Goal: Task Accomplishment & Management: Complete application form

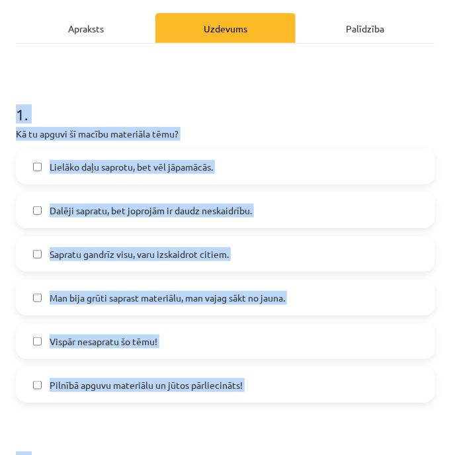
scroll to position [158, 0]
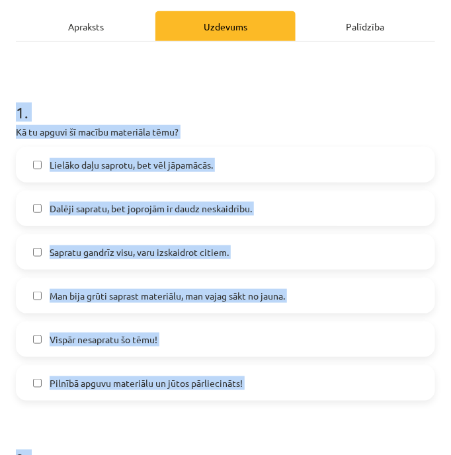
click at [333, 150] on label "Lielāko daļu saprotu, bet vēl jāpamācās." at bounding box center [225, 164] width 417 height 33
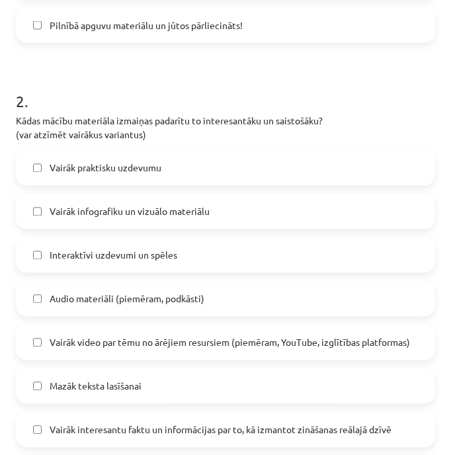
scroll to position [517, 0]
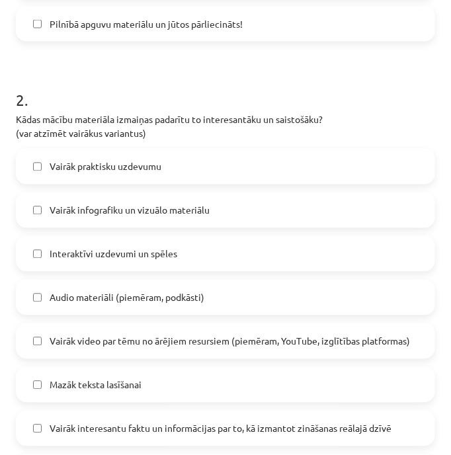
click at [365, 167] on label "Vairāk praktisku uzdevumu" at bounding box center [225, 166] width 417 height 33
click at [360, 209] on label "Vairāk infografiku un vizuālo materiālu" at bounding box center [225, 210] width 417 height 33
click at [340, 427] on span "Vairāk interesantu faktu un informācijas par to, kā izmantot zināšanas reālajā …" at bounding box center [221, 429] width 342 height 14
click at [324, 242] on label "Interaktīvi uzdevumi un spēles" at bounding box center [225, 253] width 417 height 33
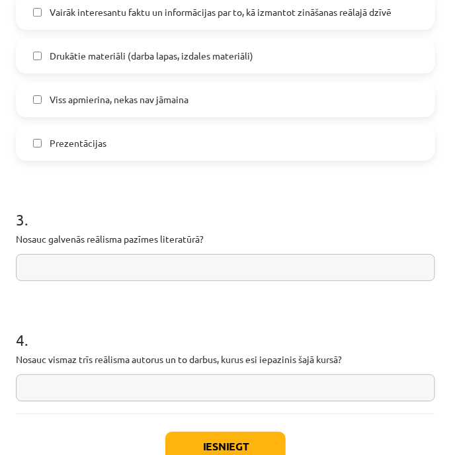
scroll to position [936, 0]
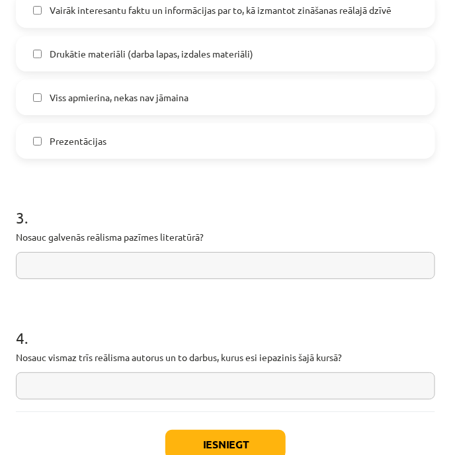
click at [396, 259] on input "text" at bounding box center [225, 265] width 419 height 27
paste input "**********"
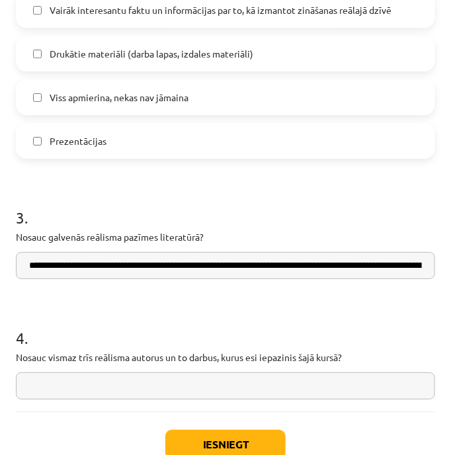
scroll to position [0, 796]
type input "**********"
click at [398, 384] on input "text" at bounding box center [225, 385] width 419 height 27
paste input "**********"
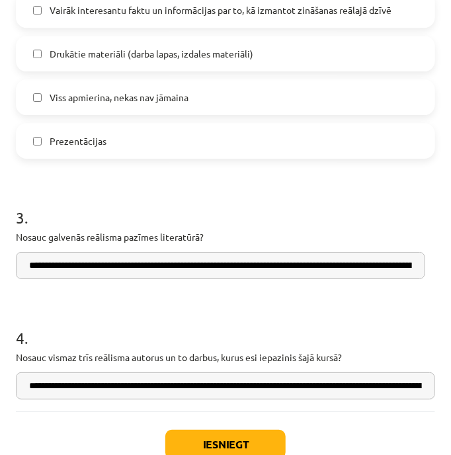
paste input "**********"
type input "**********"
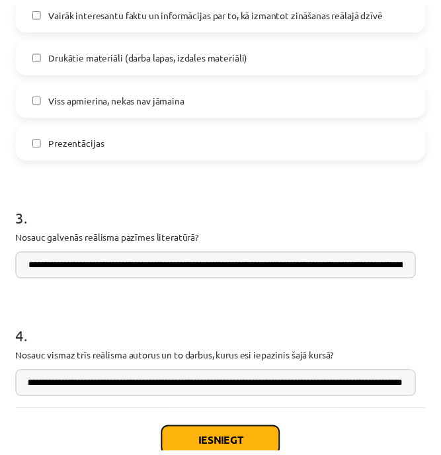
scroll to position [0, 0]
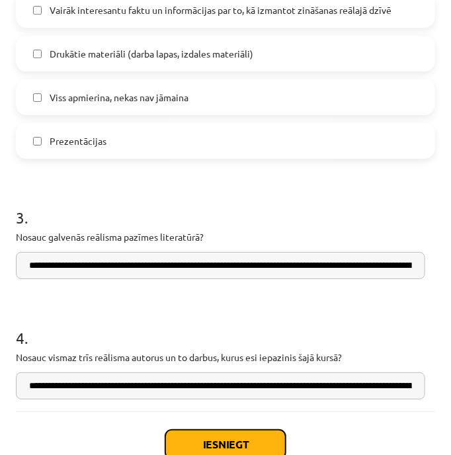
click at [262, 439] on button "Iesniegt" at bounding box center [225, 444] width 120 height 29
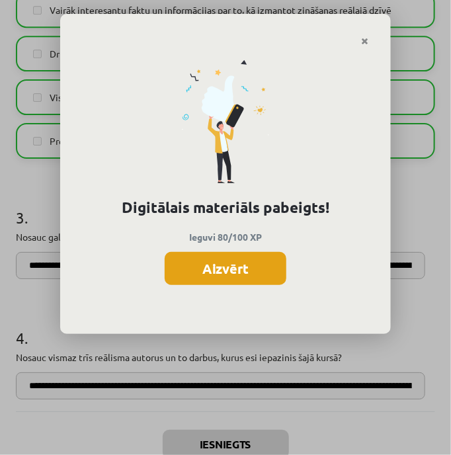
click at [242, 276] on button "Aizvērt" at bounding box center [226, 268] width 122 height 33
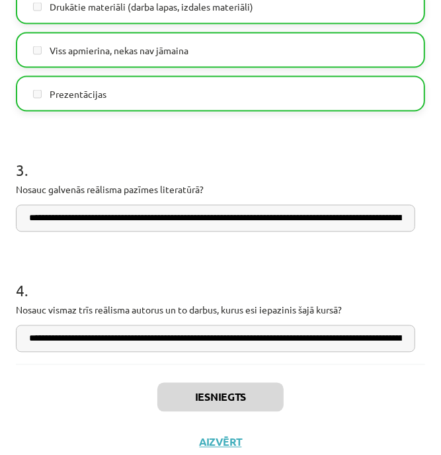
scroll to position [1000, 0]
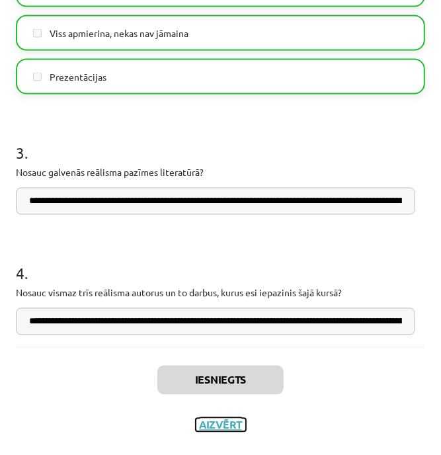
click at [237, 422] on button "Aizvērt" at bounding box center [221, 425] width 50 height 13
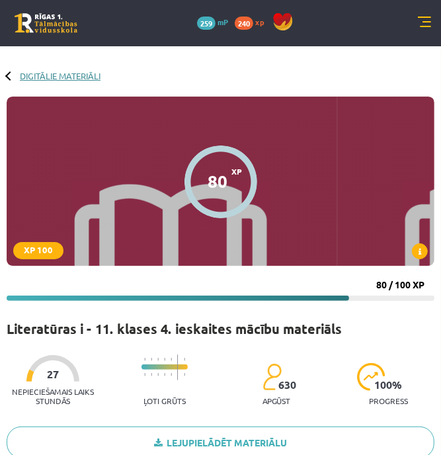
click at [61, 77] on link "Digitālie materiāli" at bounding box center [60, 76] width 81 height 10
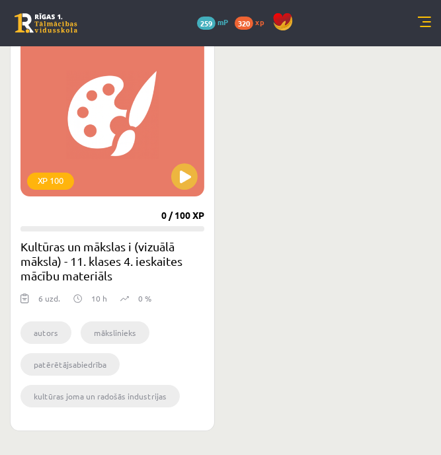
scroll to position [1848, 0]
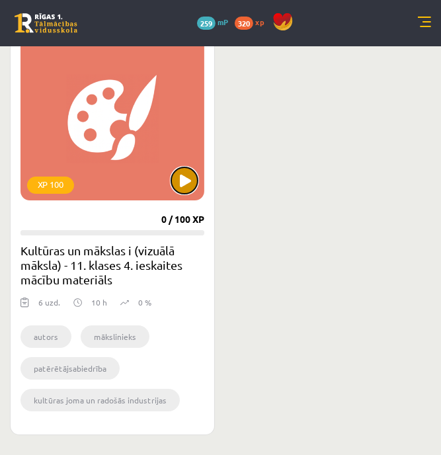
click at [185, 184] on button at bounding box center [184, 180] width 26 height 26
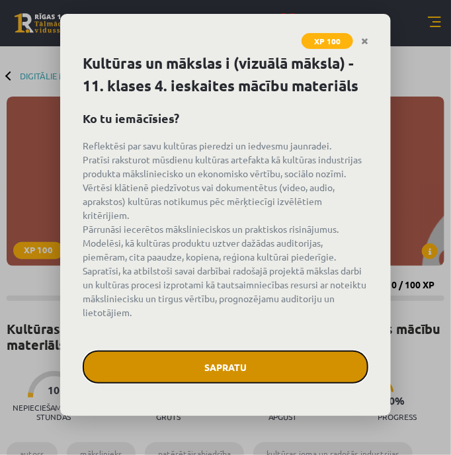
click at [274, 353] on button "Sapratu" at bounding box center [226, 367] width 286 height 33
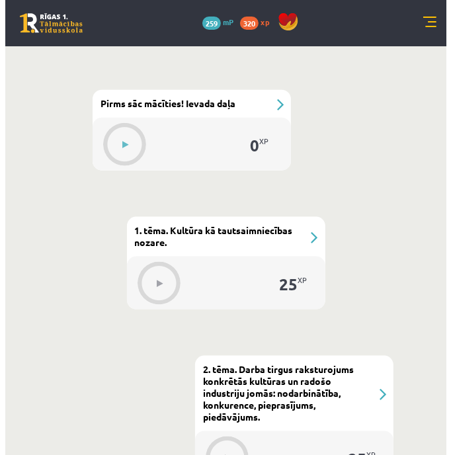
scroll to position [566, 0]
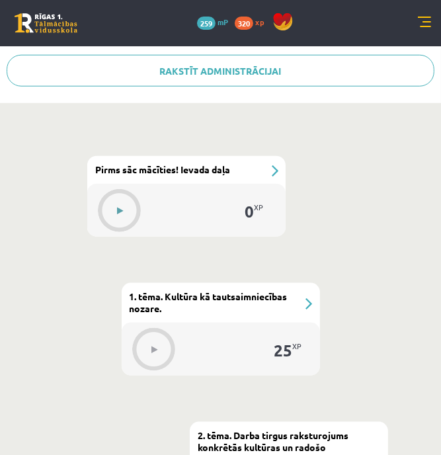
click at [120, 208] on icon at bounding box center [120, 211] width 6 height 8
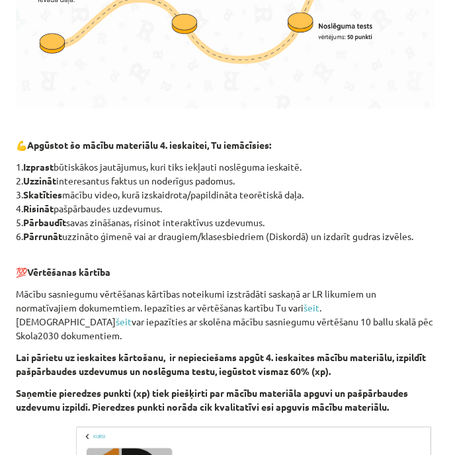
scroll to position [898, 0]
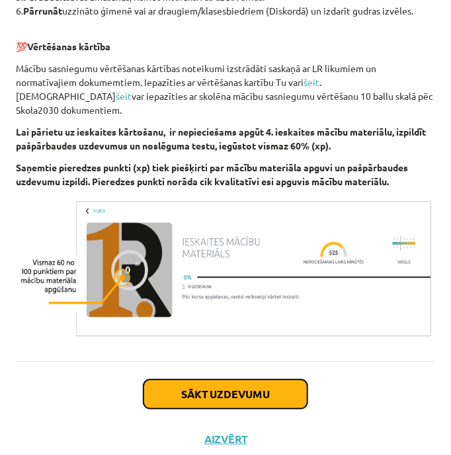
click at [233, 380] on button "Sākt uzdevumu" at bounding box center [226, 394] width 164 height 29
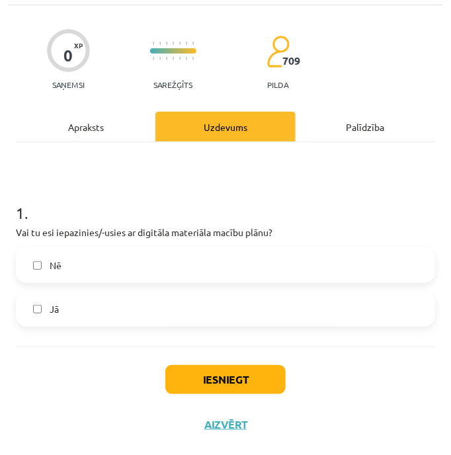
scroll to position [8, 0]
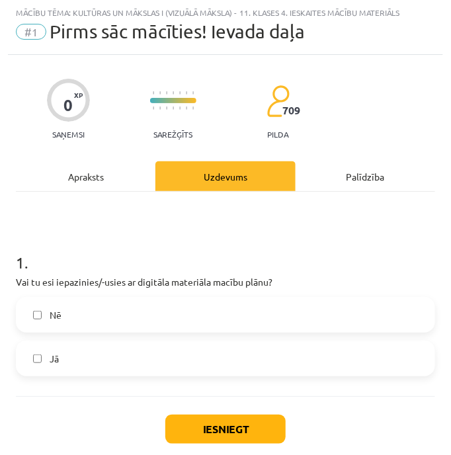
click at [132, 364] on label "Jā" at bounding box center [225, 358] width 417 height 33
click at [209, 436] on button "Iesniegt" at bounding box center [225, 429] width 120 height 29
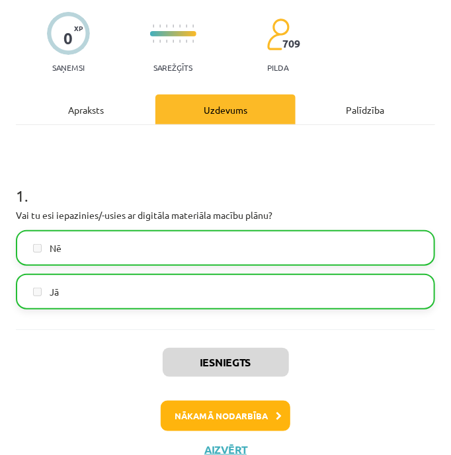
scroll to position [85, 0]
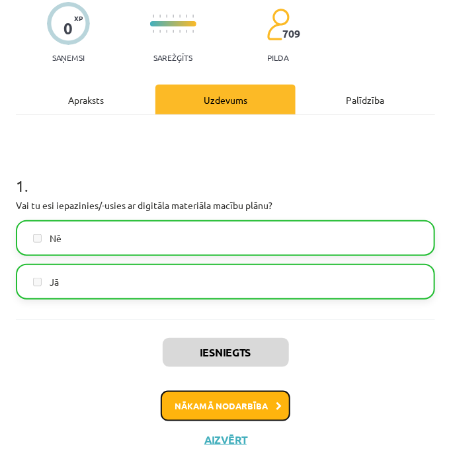
click at [257, 409] on button "Nākamā nodarbība" at bounding box center [226, 406] width 130 height 30
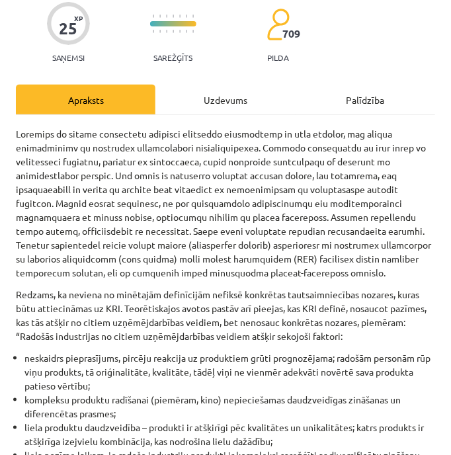
scroll to position [8, 0]
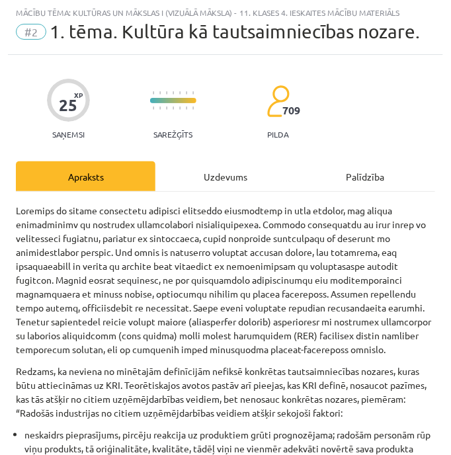
click at [253, 177] on div "Uzdevums" at bounding box center [225, 176] width 140 height 30
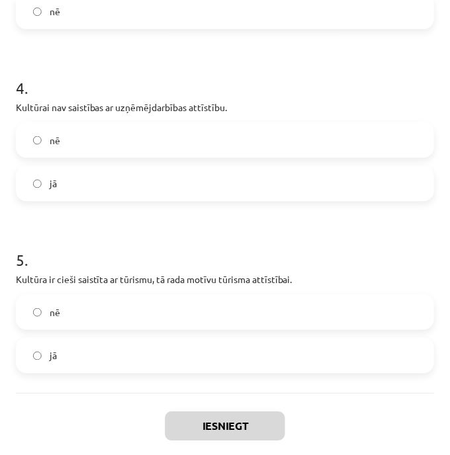
scroll to position [761, 0]
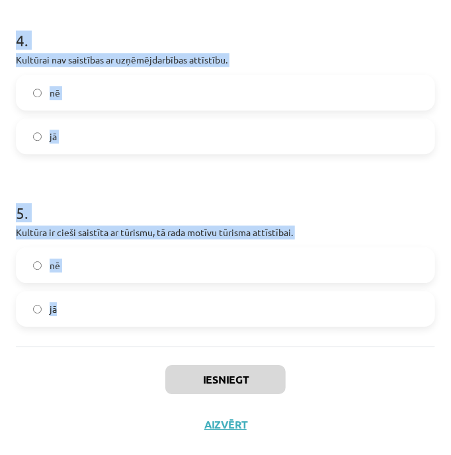
drag, startPoint x: 13, startPoint y: 276, endPoint x: 126, endPoint y: 319, distance: 121.0
copy form "Runājot par kultūru un aizstāvot tās intereses, parasti uzsver kultūras nozīmi …"
click at [326, 306] on label "jā" at bounding box center [225, 308] width 417 height 33
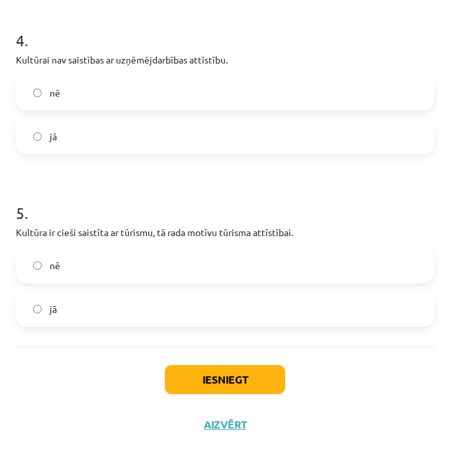
click at [360, 95] on label "nē" at bounding box center [224, 92] width 415 height 33
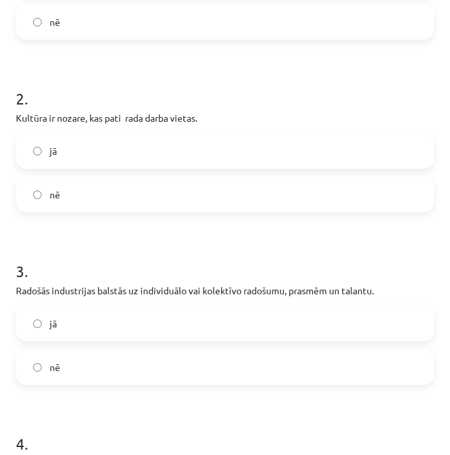
scroll to position [330, 0]
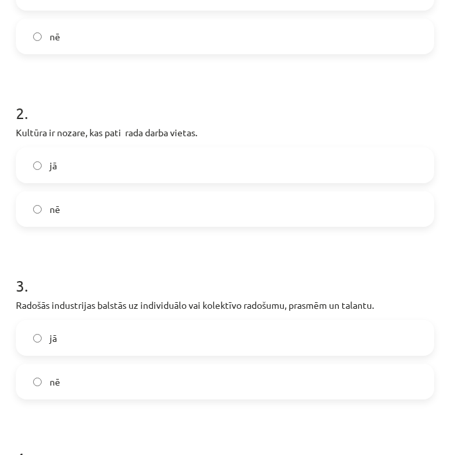
click at [329, 355] on label "jā" at bounding box center [224, 337] width 415 height 33
click at [308, 179] on label "jā" at bounding box center [224, 165] width 415 height 33
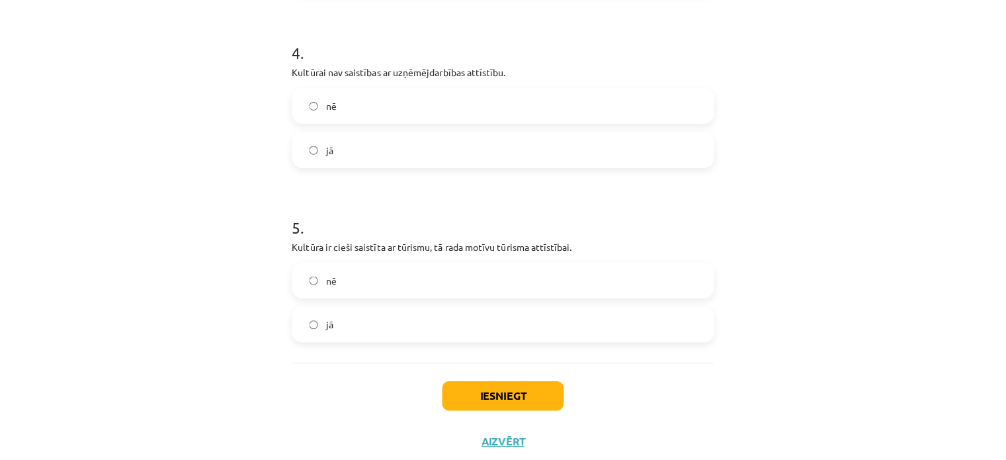
scroll to position [761, 0]
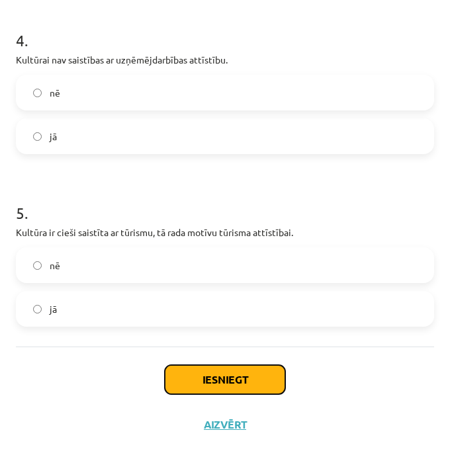
click at [238, 380] on button "Iesniegt" at bounding box center [225, 379] width 120 height 29
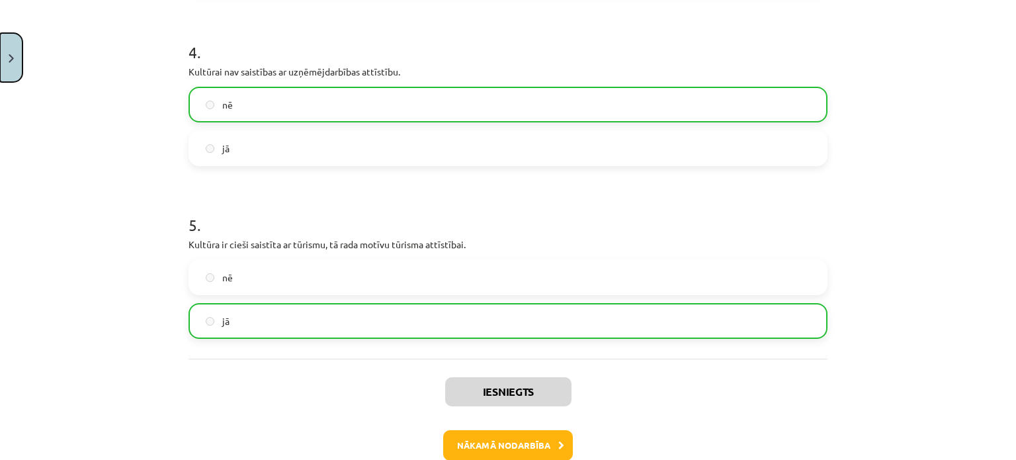
click at [11, 44] on button "Close" at bounding box center [11, 57] width 22 height 49
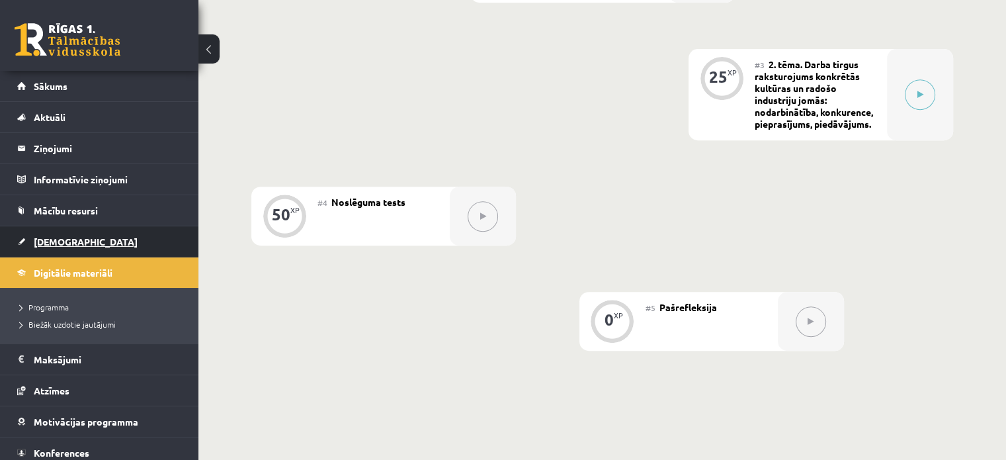
click at [56, 231] on link "[DEMOGRAPHIC_DATA]" at bounding box center [99, 241] width 165 height 30
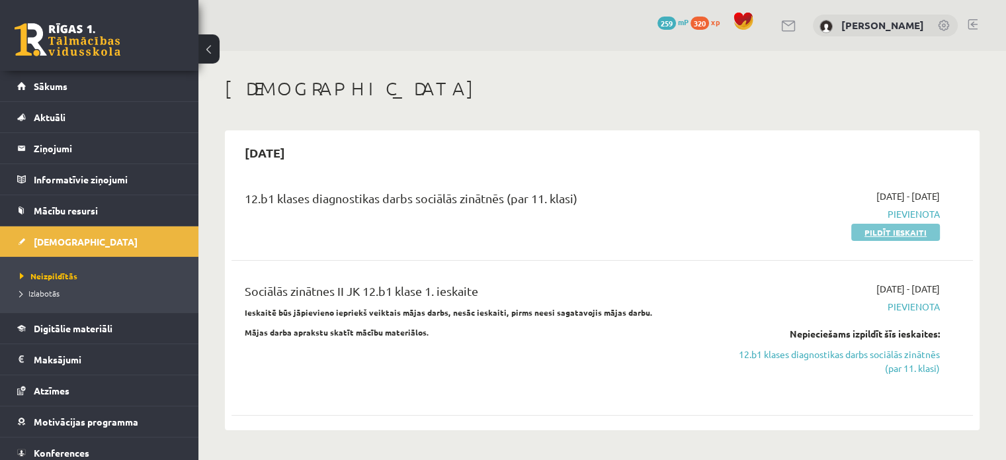
click at [450, 230] on link "Pildīt ieskaiti" at bounding box center [895, 232] width 89 height 17
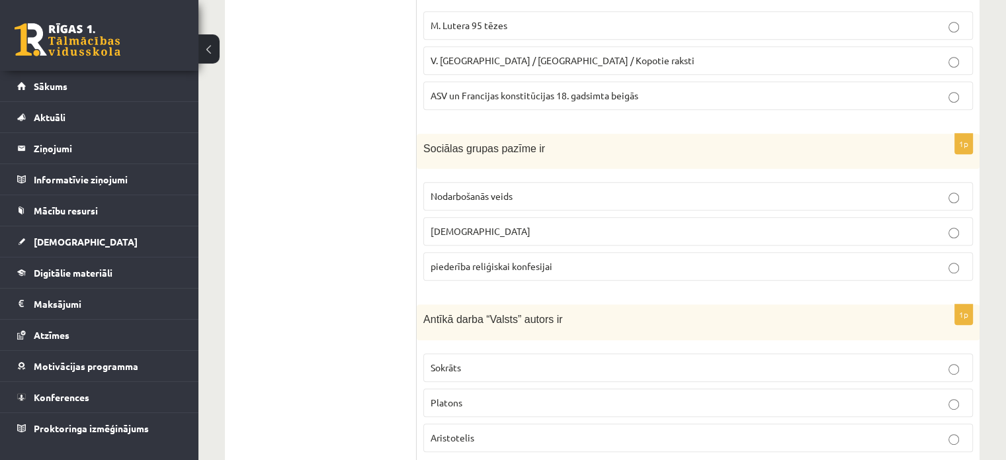
scroll to position [667, 0]
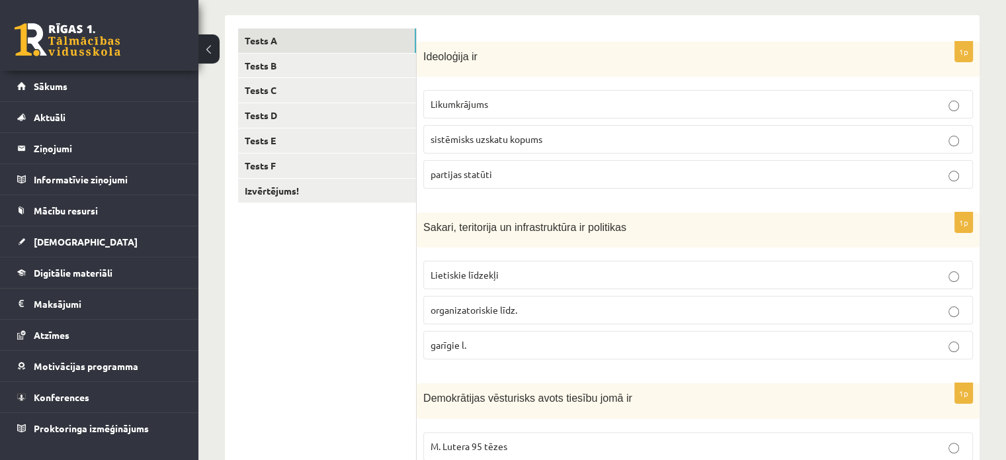
scroll to position [147, 0]
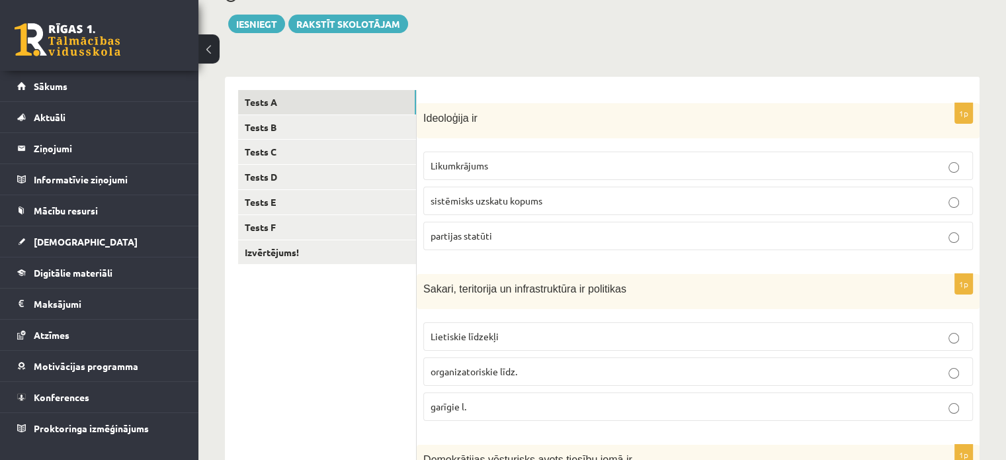
click at [804, 192] on label "sistēmisks uzskatu kopums" at bounding box center [698, 201] width 550 height 28
click at [791, 370] on p "organizatoriskie līdz." at bounding box center [698, 371] width 535 height 14
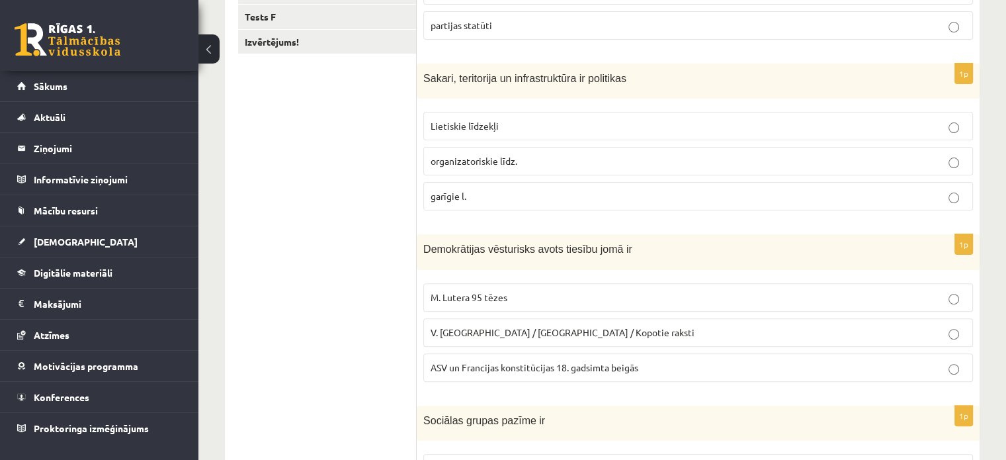
scroll to position [386, 0]
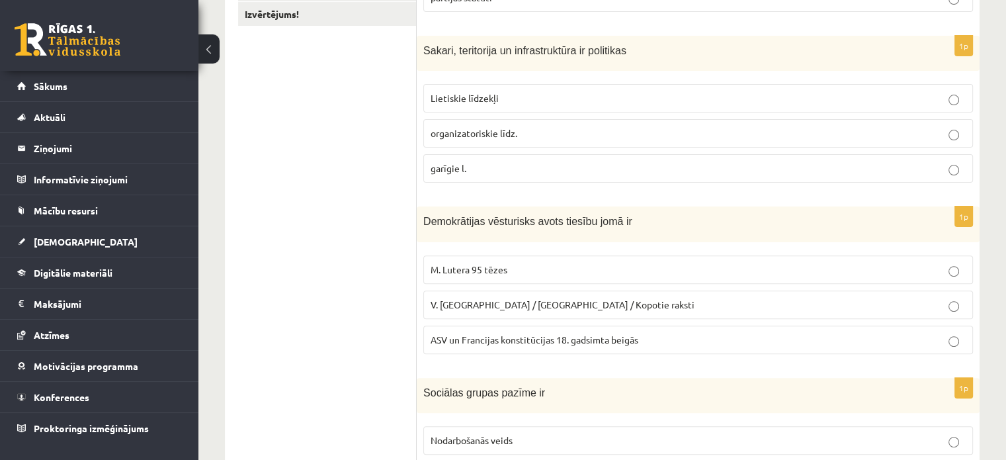
click at [868, 339] on p "ASV un Francijas konstitūcijas 18. gadsimta beigās" at bounding box center [698, 340] width 535 height 14
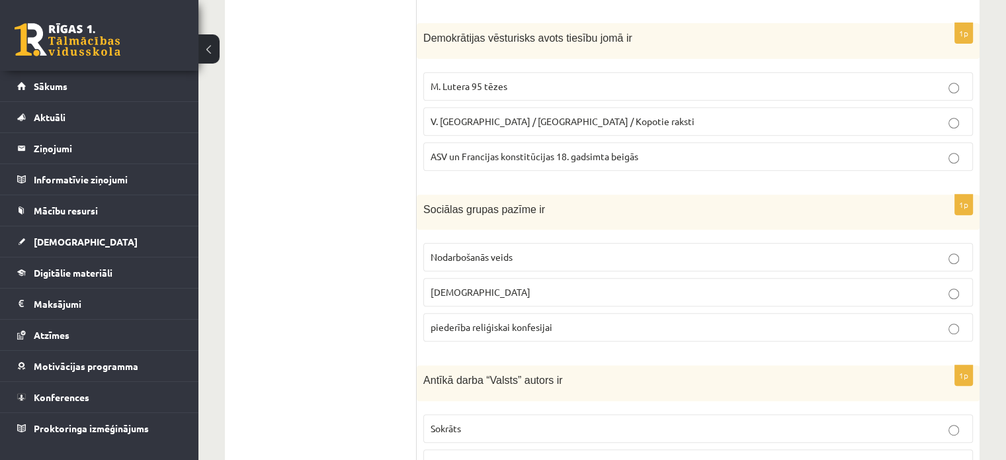
scroll to position [597, 0]
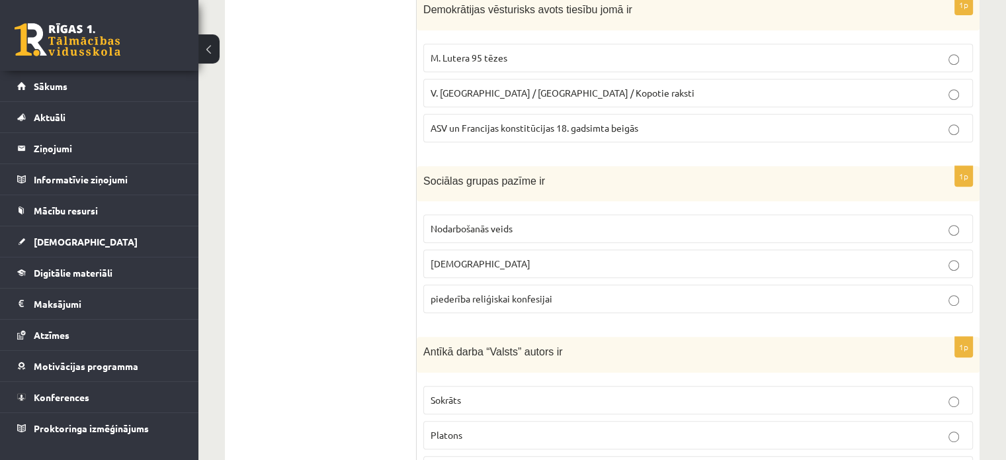
click at [834, 222] on p "Nodarbošanās veids" at bounding box center [698, 229] width 535 height 14
click at [890, 430] on p "Platons" at bounding box center [698, 435] width 535 height 14
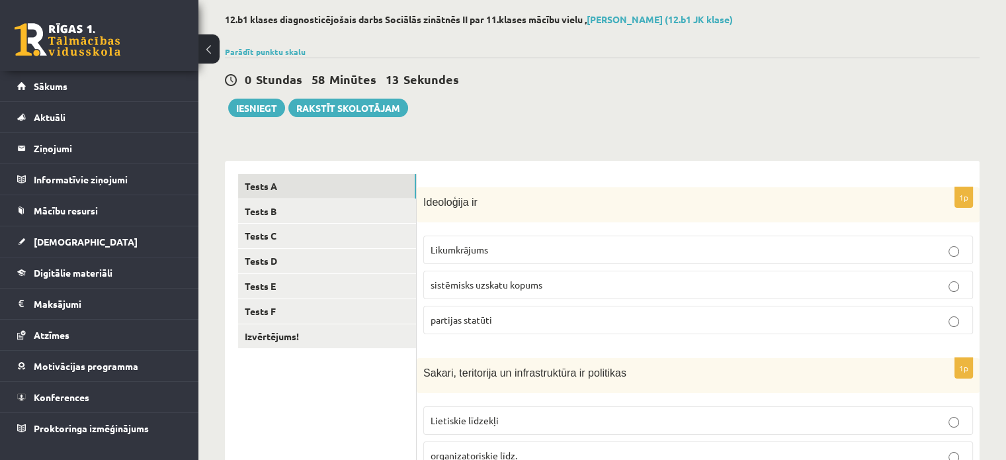
scroll to position [15, 0]
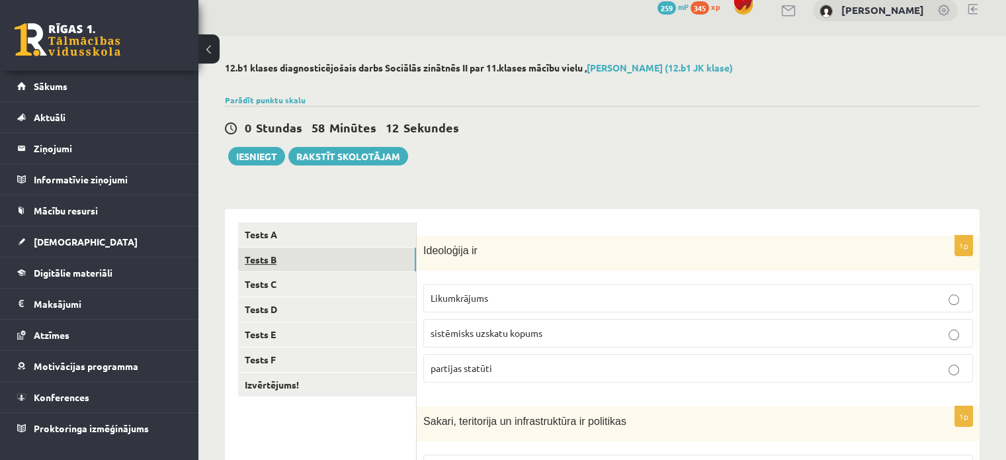
click at [405, 259] on link "Tests B" at bounding box center [327, 259] width 178 height 24
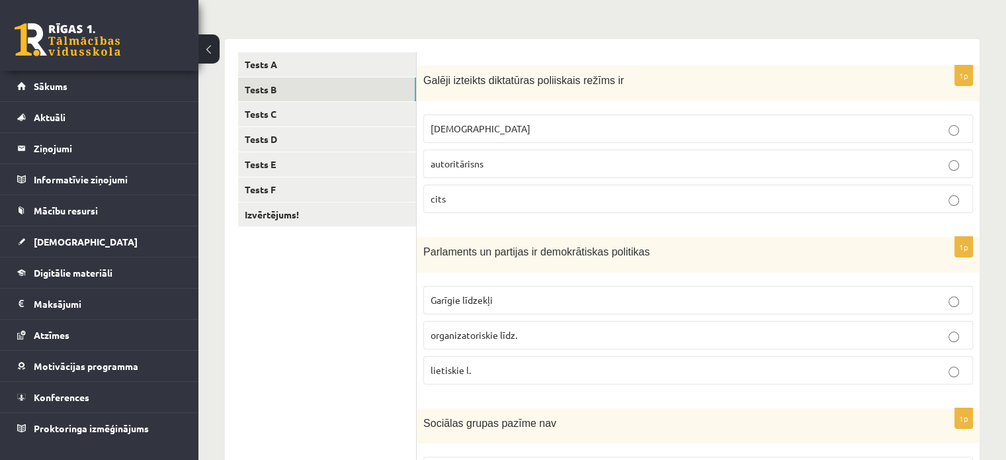
scroll to position [188, 0]
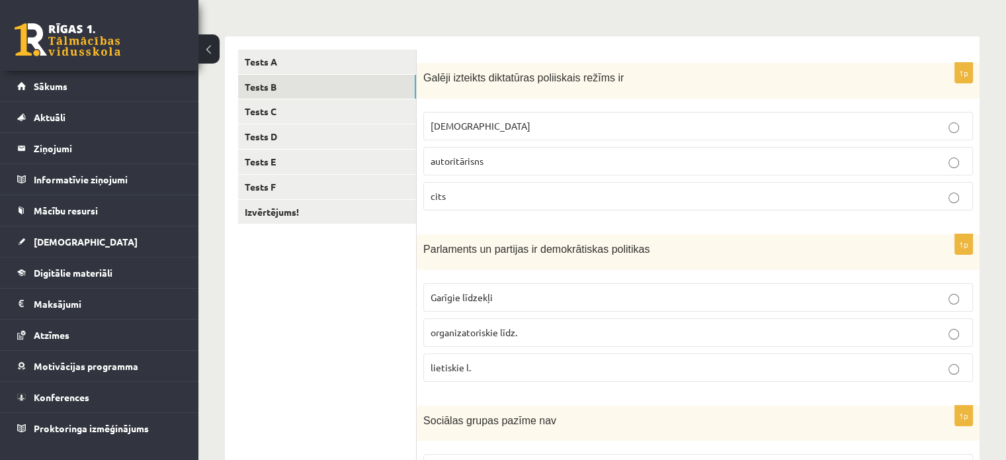
click at [925, 125] on p "totalitārisms" at bounding box center [698, 126] width 535 height 14
click at [861, 329] on p "organizatoriskie līdz." at bounding box center [698, 332] width 535 height 14
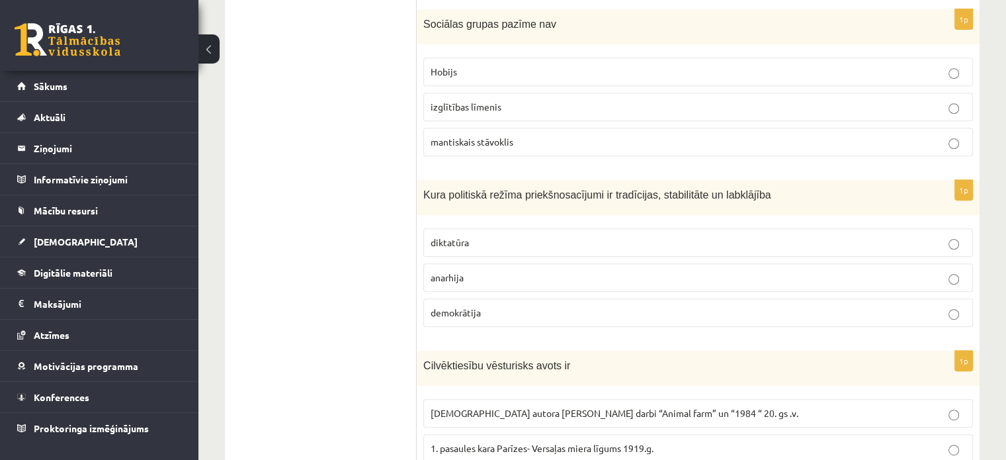
scroll to position [603, 0]
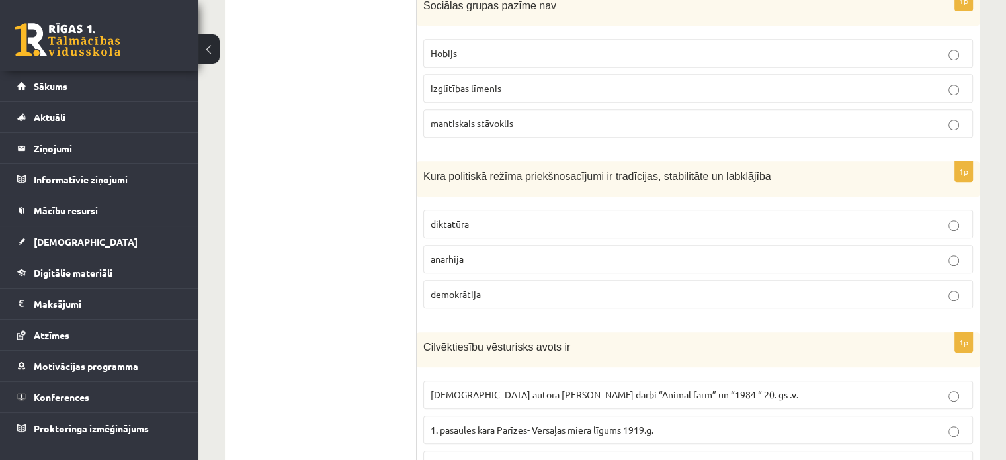
click at [901, 48] on p "Hobijs" at bounding box center [698, 53] width 535 height 14
click at [842, 287] on p "demokrātija" at bounding box center [698, 294] width 535 height 14
click at [784, 450] on label "ANO Vispārējā Cilvēktiesību deklarācija 1948. g." at bounding box center [698, 464] width 550 height 28
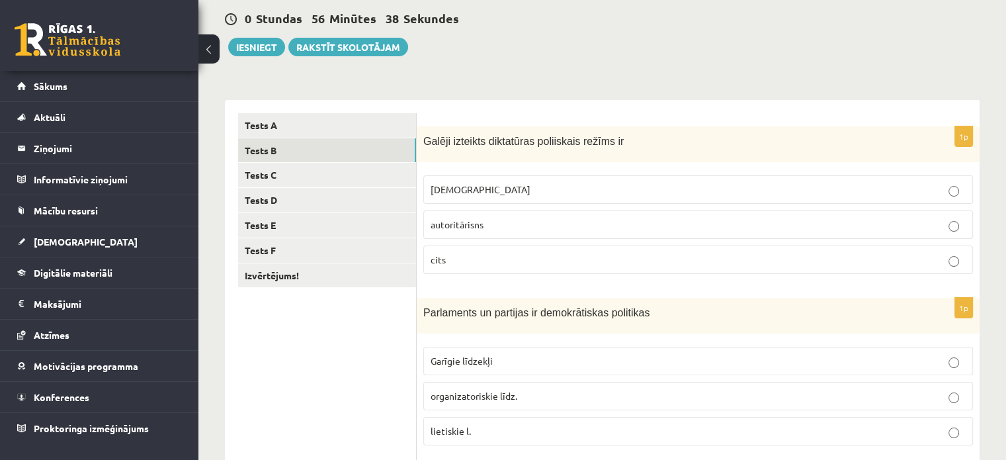
scroll to position [116, 0]
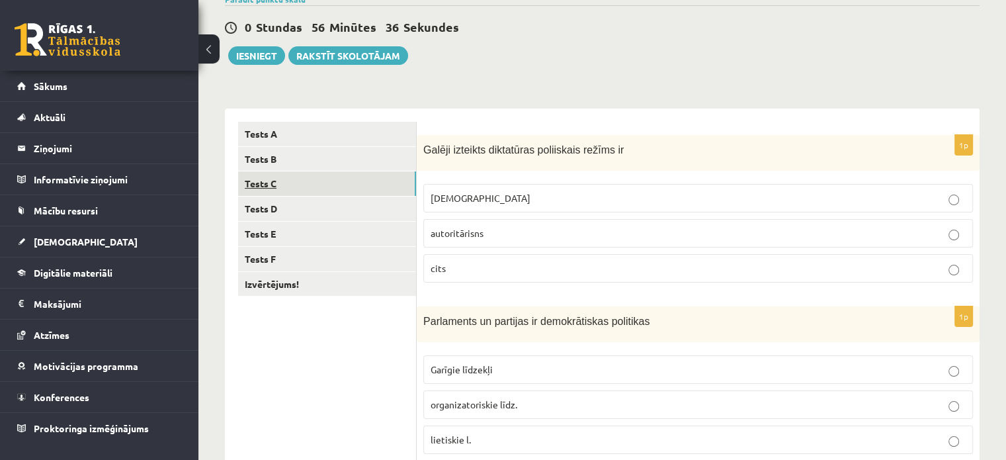
click at [379, 190] on link "Tests C" at bounding box center [327, 183] width 178 height 24
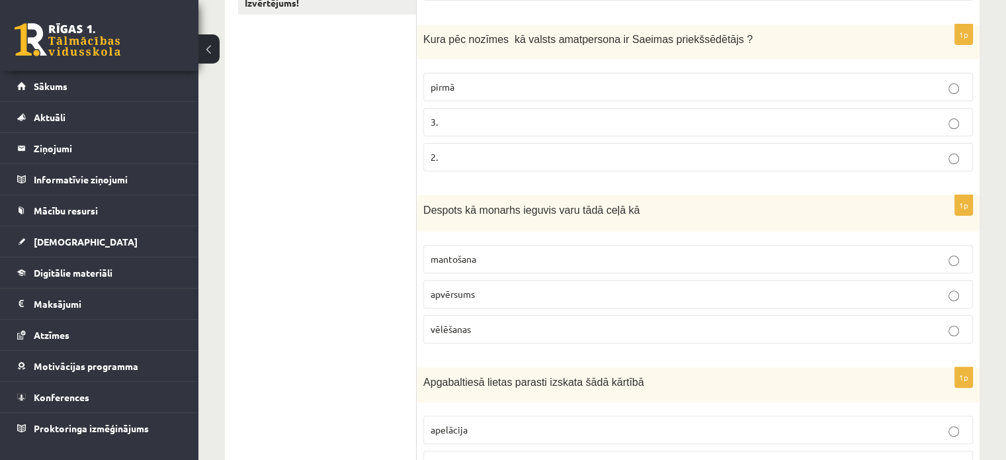
scroll to position [441, 0]
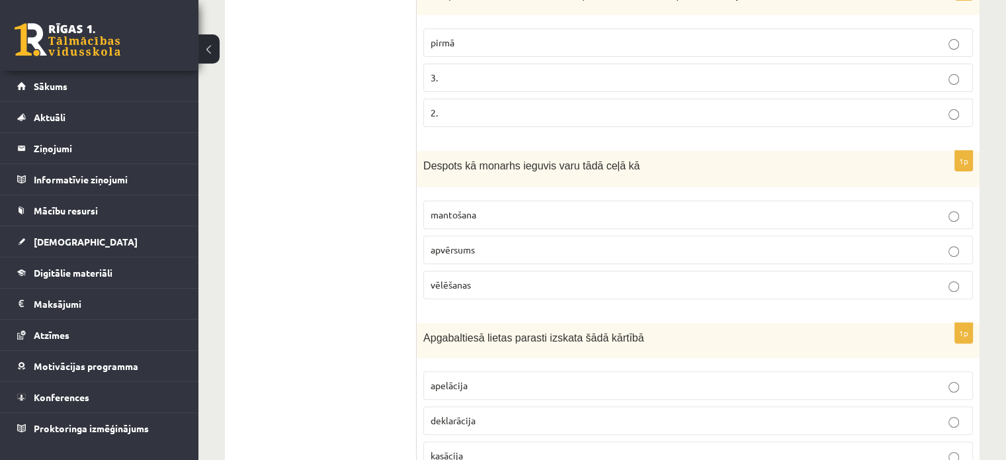
click at [1005, 449] on div "**********" at bounding box center [602, 151] width 808 height 1082
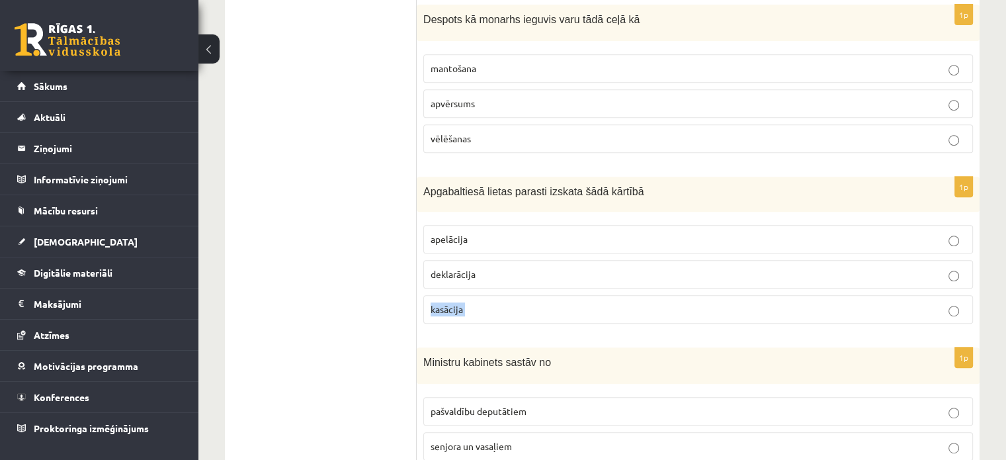
scroll to position [562, 0]
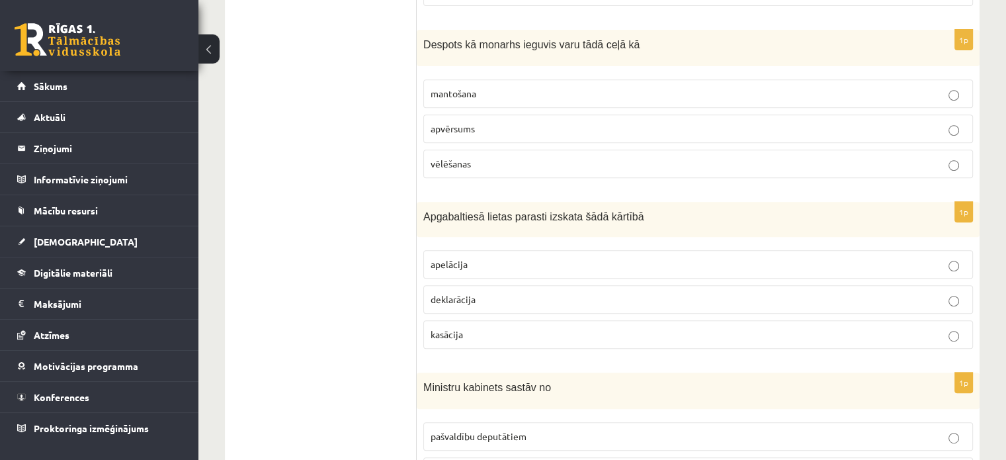
click at [995, 9] on div "**********" at bounding box center [602, 30] width 808 height 1082
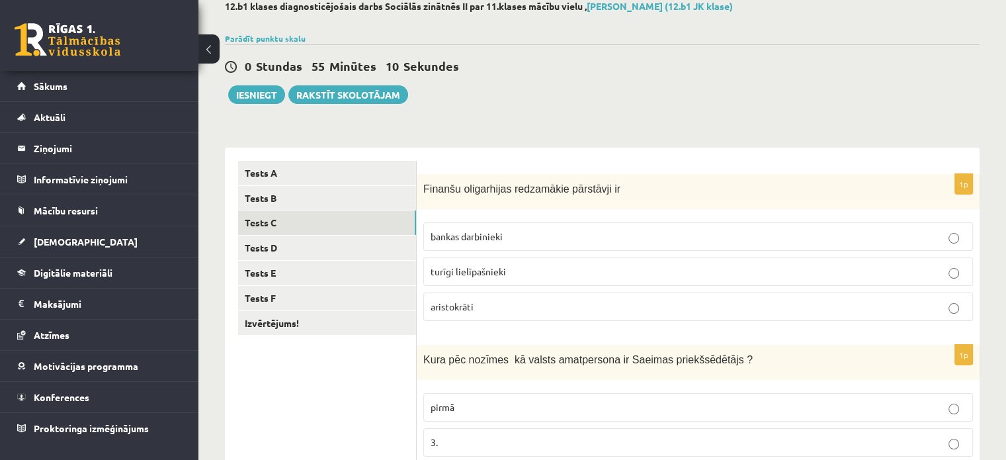
scroll to position [82, 0]
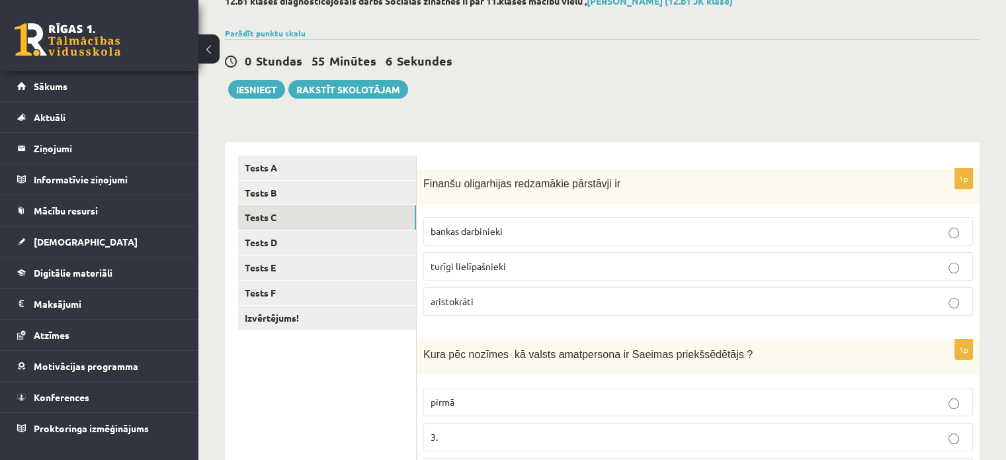
click at [841, 268] on p "turīgi lielīpašnieki" at bounding box center [698, 266] width 535 height 14
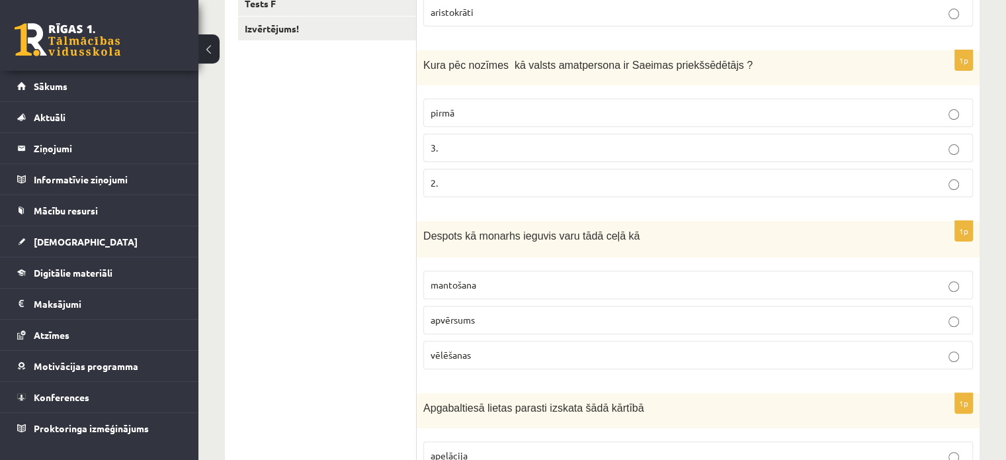
scroll to position [373, 0]
click at [942, 181] on p "2." at bounding box center [698, 181] width 535 height 14
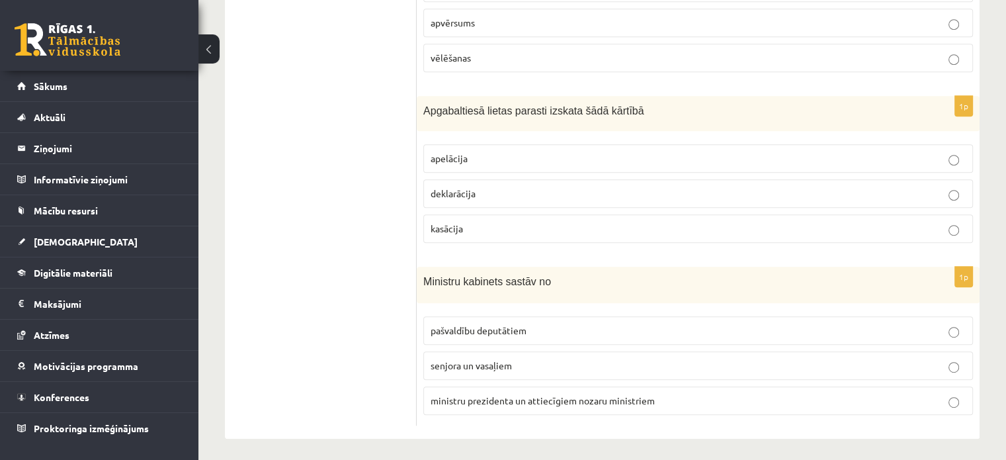
click at [796, 152] on p "apelācija" at bounding box center [698, 158] width 535 height 14
click at [749, 394] on p "ministru prezidenta un attiecīgiem nozaru ministriem" at bounding box center [698, 401] width 535 height 14
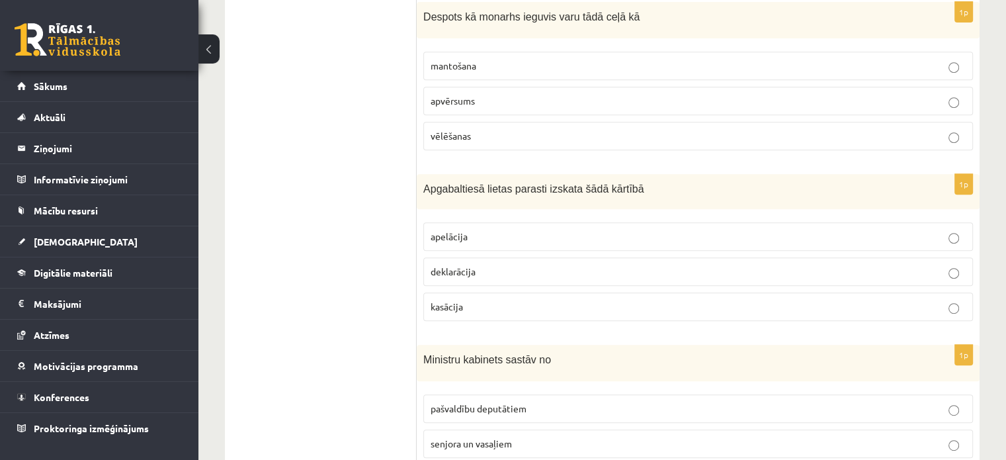
scroll to position [589, 0]
click at [909, 95] on p "apvērsums" at bounding box center [698, 102] width 535 height 14
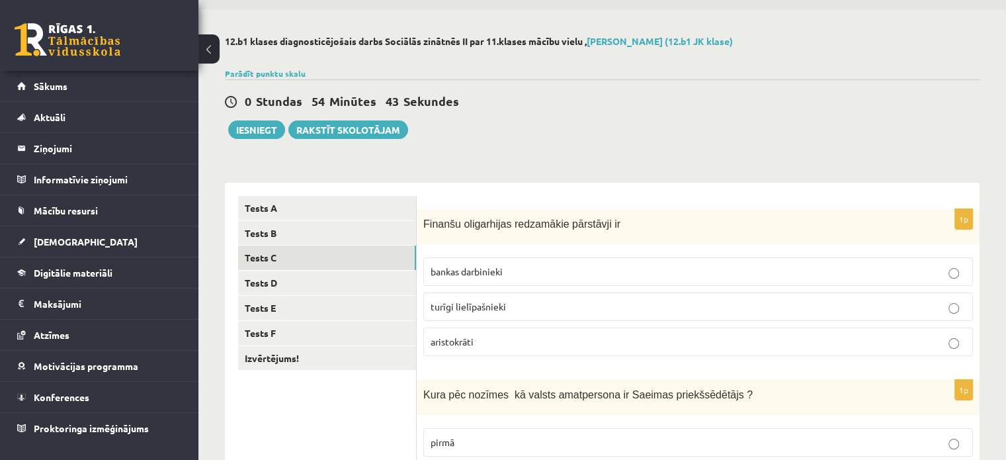
scroll to position [0, 0]
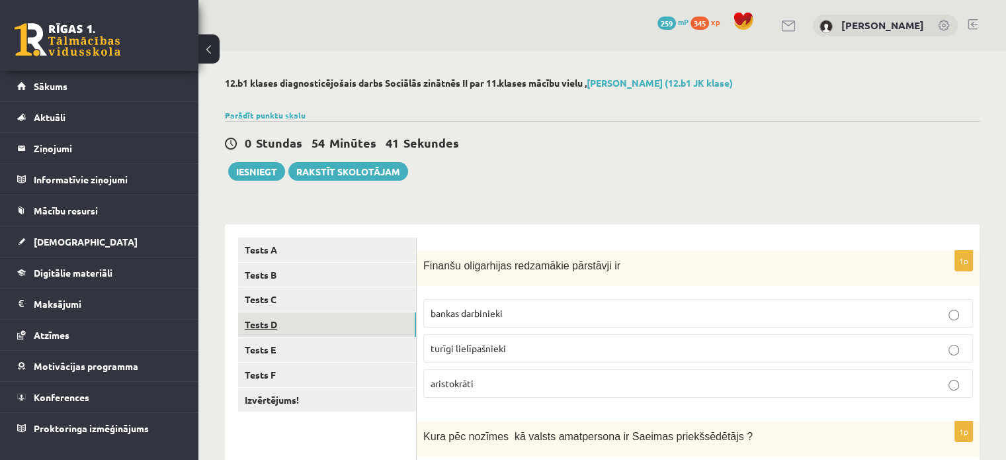
click at [390, 327] on link "Tests D" at bounding box center [327, 324] width 178 height 24
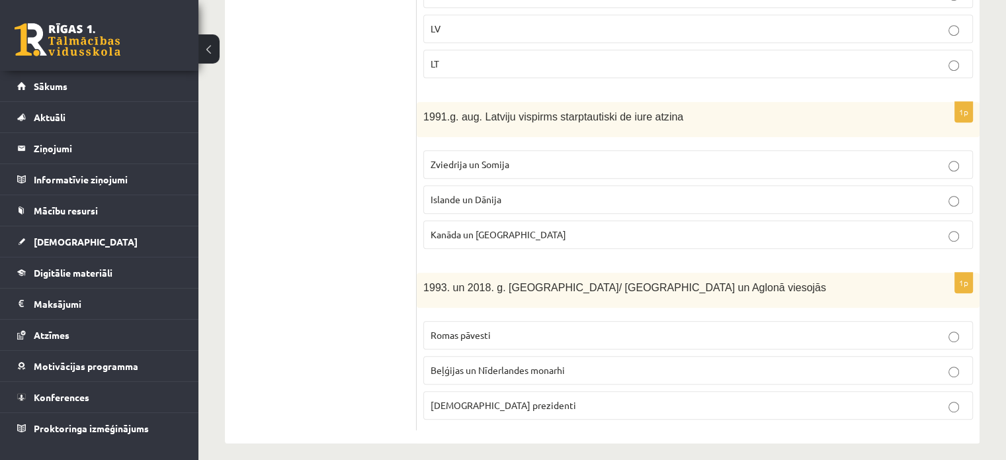
scroll to position [667, 0]
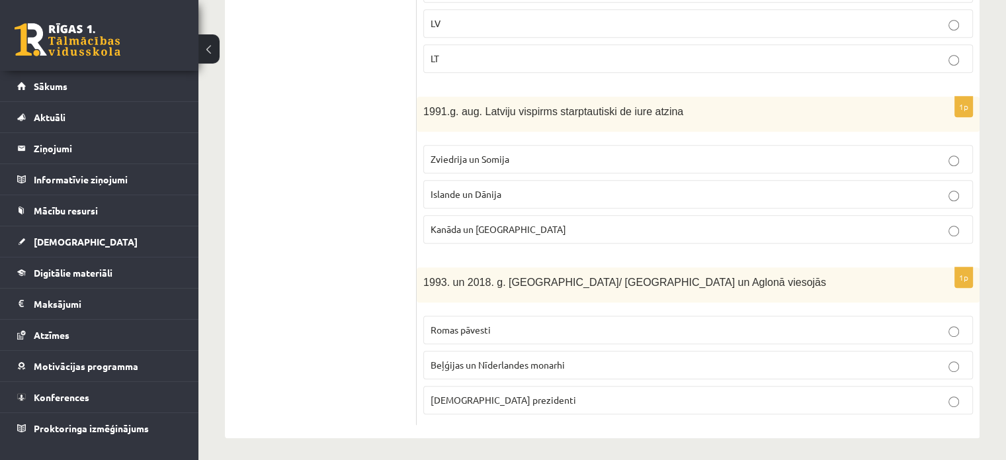
click at [802, 323] on p "Romas pāvesti" at bounding box center [698, 330] width 535 height 14
click at [742, 210] on fieldset "Zviedrija un Somija Islande un Dānija Kanāda un ASV" at bounding box center [698, 192] width 550 height 109
click at [749, 180] on label "Islande un Dānija" at bounding box center [698, 194] width 550 height 28
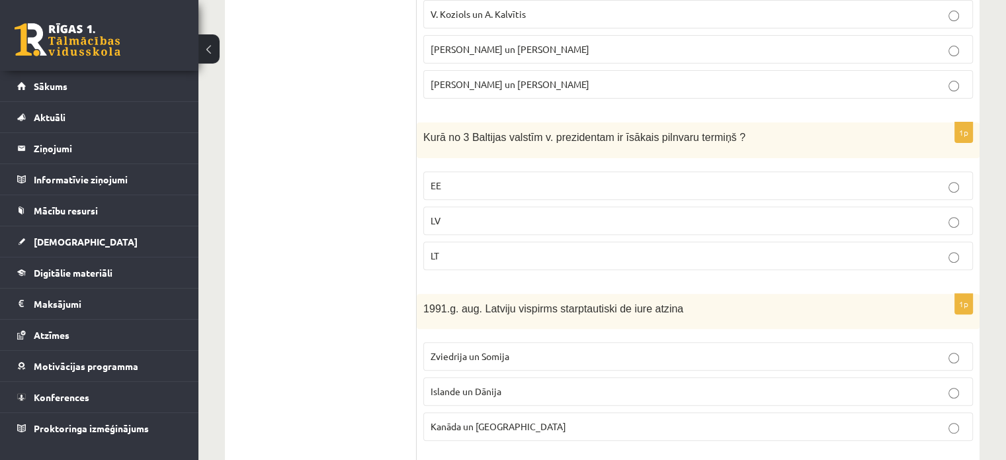
scroll to position [455, 0]
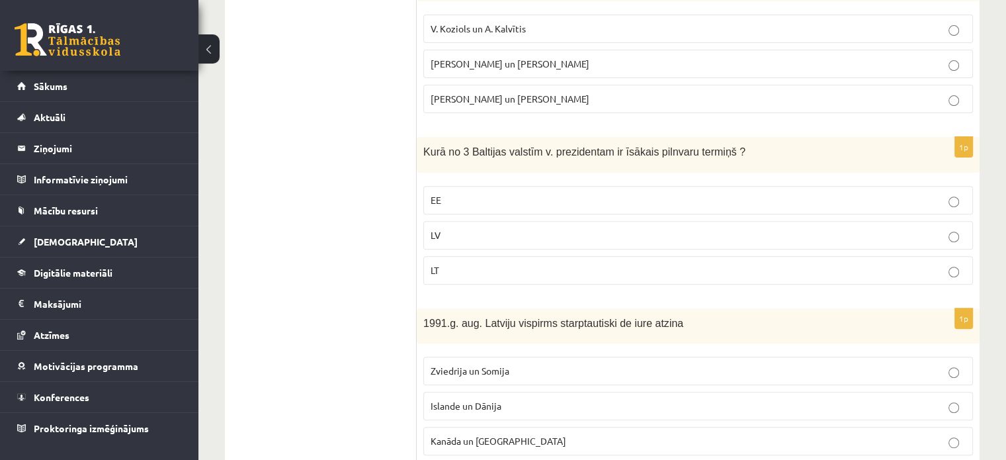
click at [942, 232] on p "LV" at bounding box center [698, 235] width 535 height 14
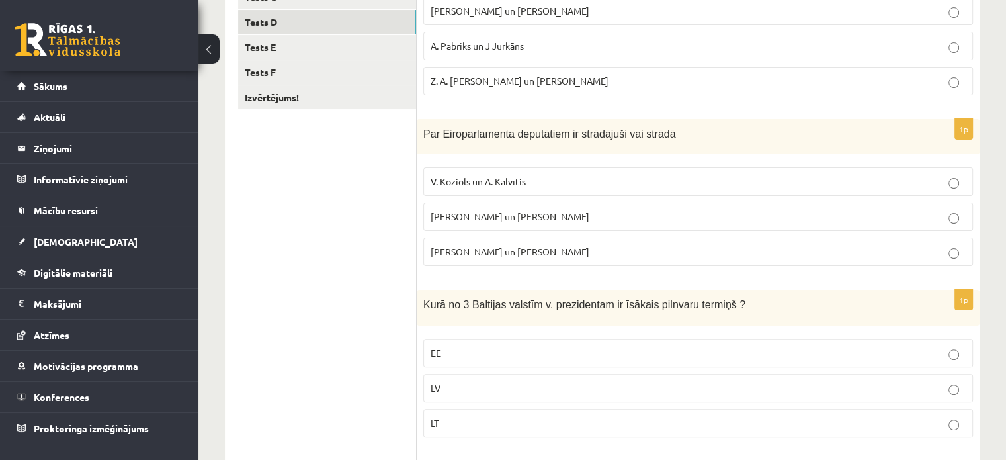
scroll to position [296, 0]
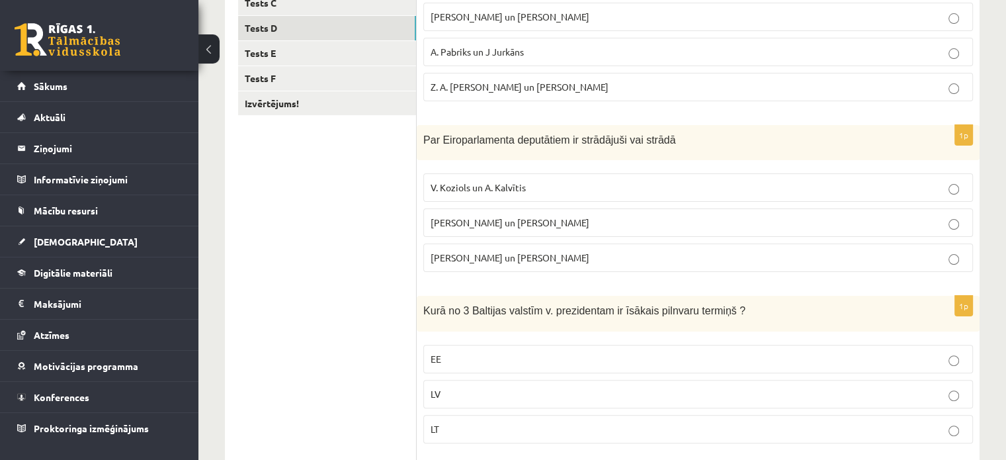
click at [933, 216] on p "I. Vaidere un N. Ušakovs" at bounding box center [698, 223] width 535 height 14
click at [792, 51] on p "A. Pabriks un J Jurkāns" at bounding box center [698, 52] width 535 height 14
click at [370, 50] on link "Tests E" at bounding box center [327, 53] width 178 height 24
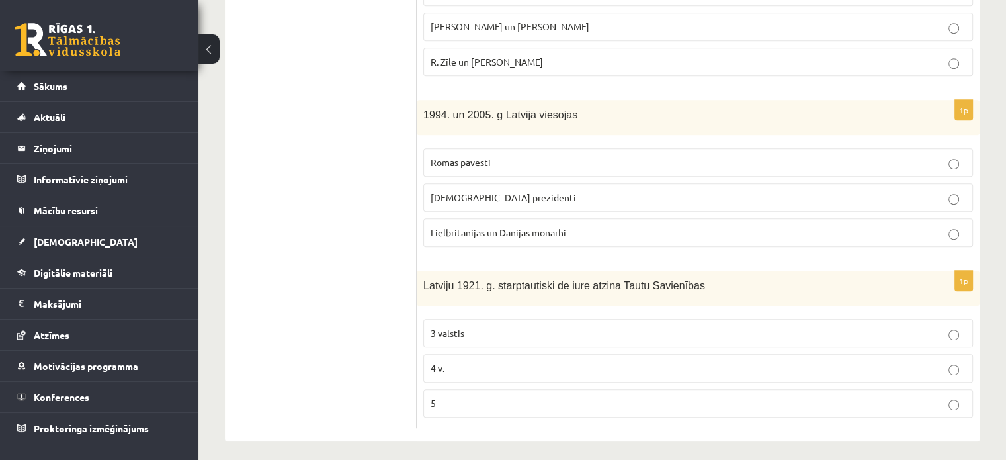
scroll to position [667, 0]
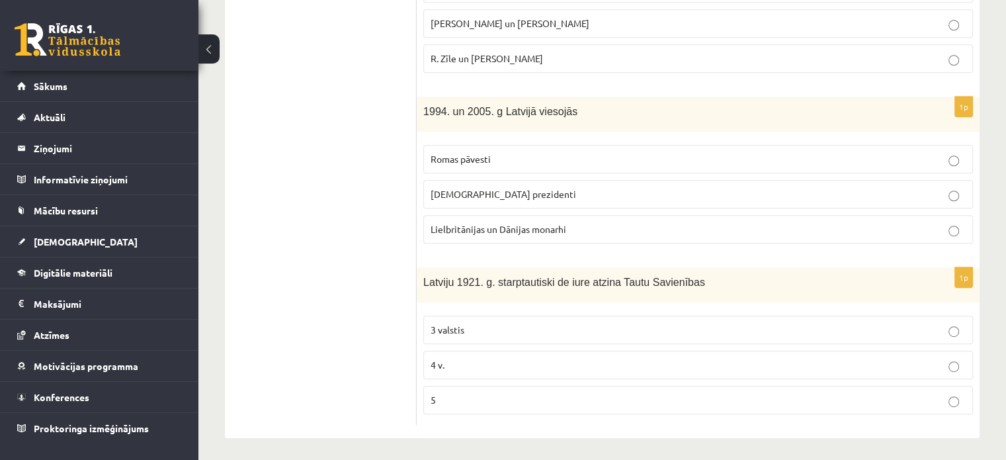
click at [780, 398] on p "5" at bounding box center [698, 400] width 535 height 14
click at [753, 187] on p "ASV prezidenti" at bounding box center [698, 194] width 535 height 14
click at [842, 62] on p "R. Zīle un V.Dombrovskis" at bounding box center [698, 59] width 535 height 14
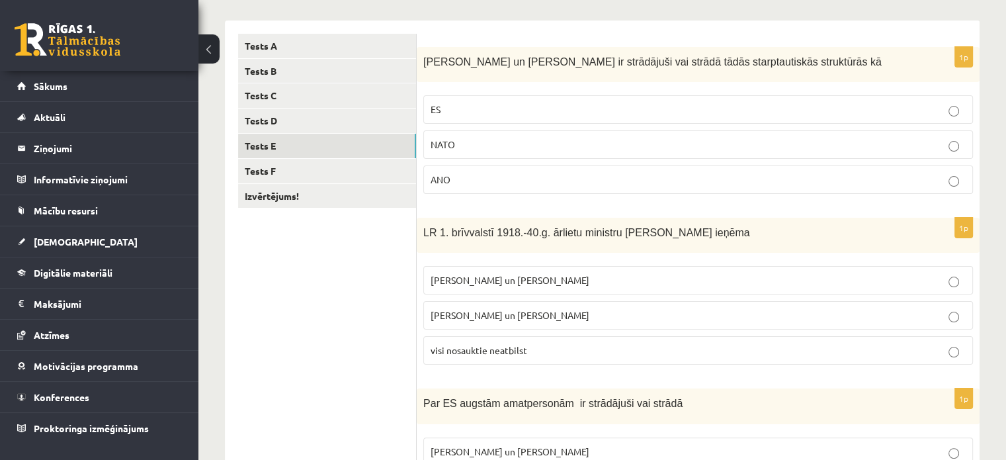
scroll to position [190, 0]
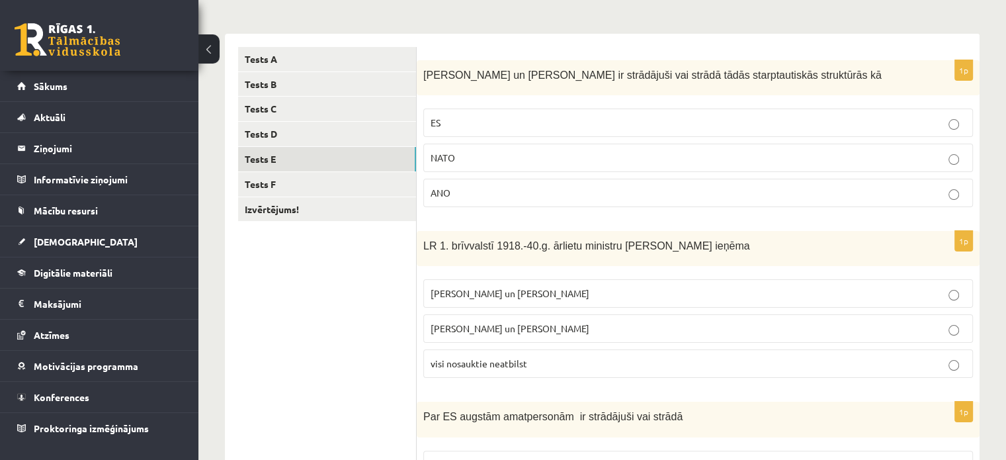
click at [874, 127] on p "ES" at bounding box center [698, 123] width 535 height 14
click at [825, 294] on p "Z. Meierovics un V. Munters" at bounding box center [698, 293] width 535 height 14
click at [540, 118] on p "ES" at bounding box center [698, 123] width 535 height 14
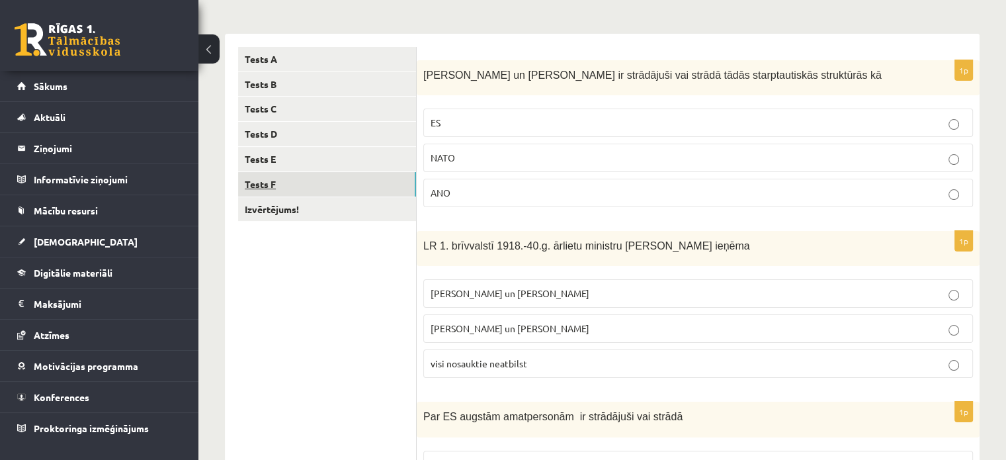
click at [348, 190] on link "Tests F" at bounding box center [327, 184] width 178 height 24
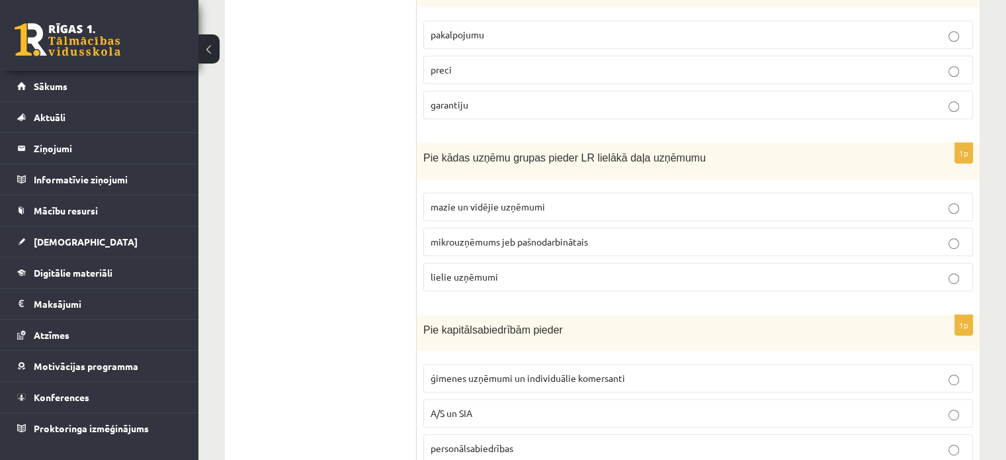
scroll to position [640, 0]
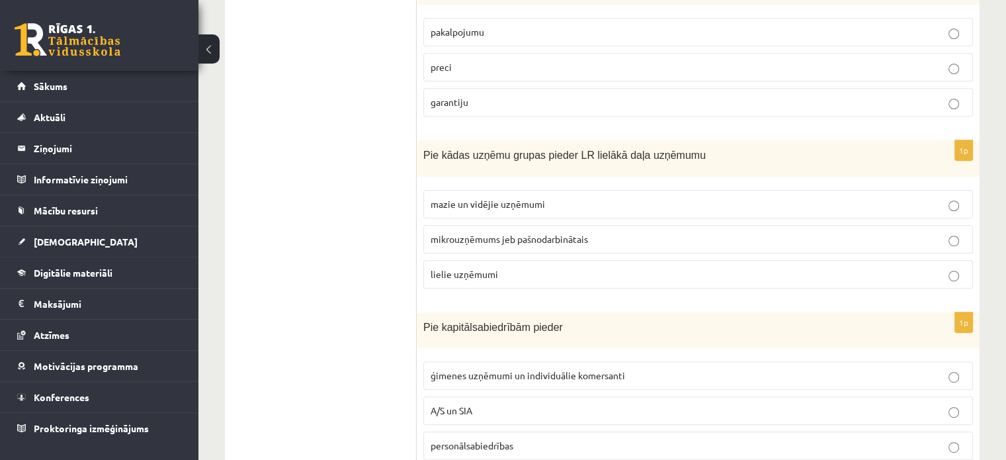
click at [807, 396] on label "A/S un SIA" at bounding box center [698, 410] width 550 height 28
click at [767, 197] on p "mazie un vidējie uzņēmumi" at bounding box center [698, 204] width 535 height 14
click at [747, 60] on p "preci" at bounding box center [698, 67] width 535 height 14
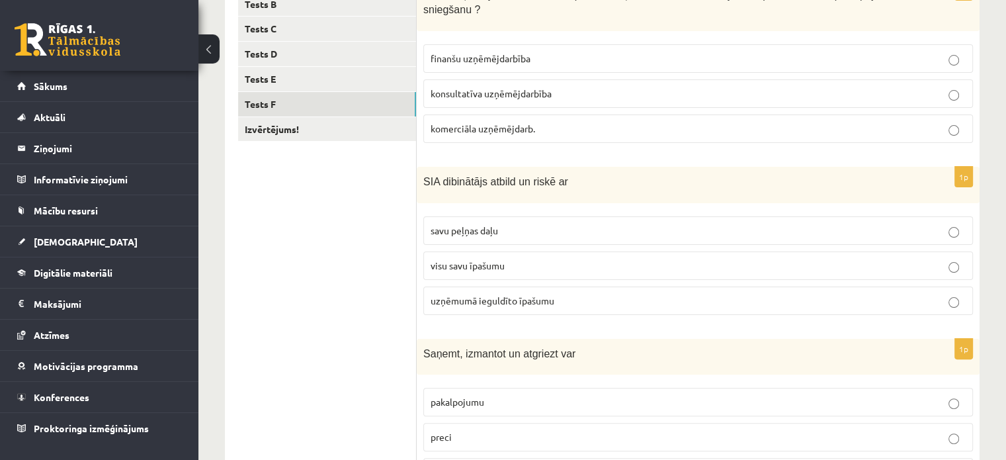
scroll to position [270, 0]
click at [852, 294] on p "uzņēmumā ieguldīto īpašumu" at bounding box center [698, 301] width 535 height 14
click at [782, 52] on p "finanšu uzņēmējdarbība" at bounding box center [698, 59] width 535 height 14
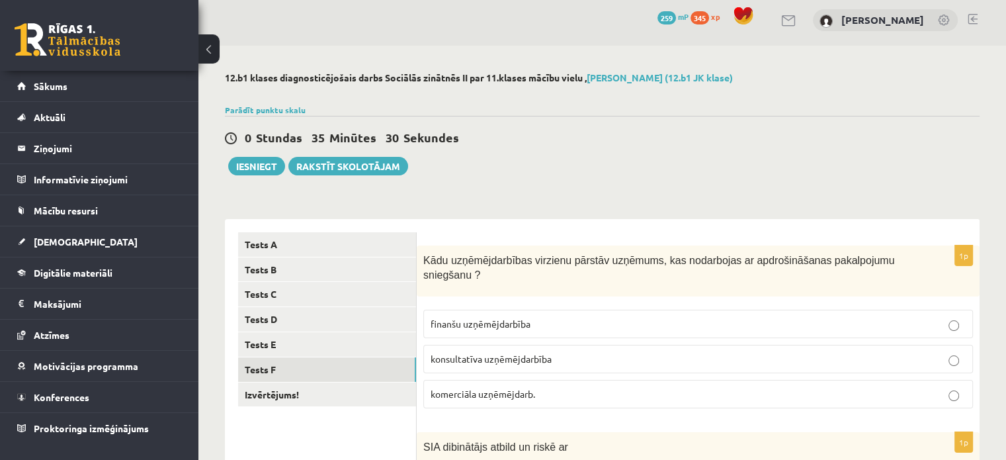
scroll to position [0, 0]
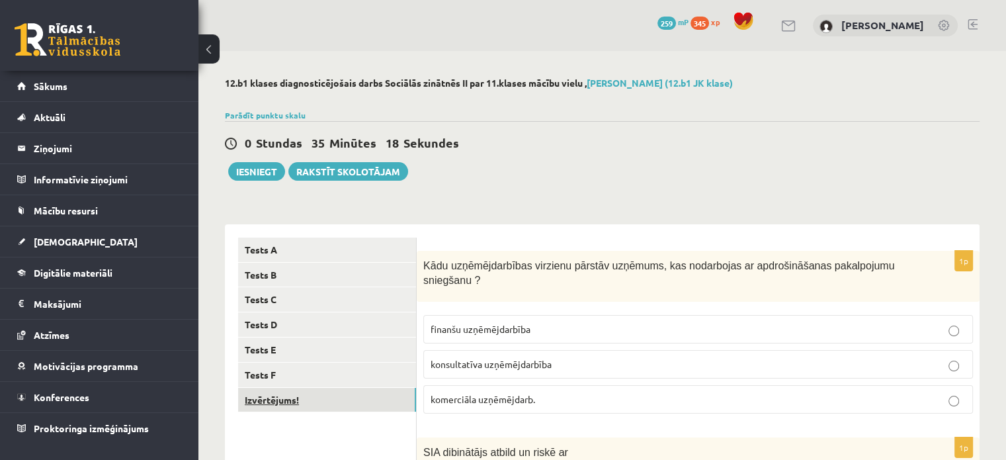
click at [366, 396] on link "Izvērtējums!" at bounding box center [327, 400] width 178 height 24
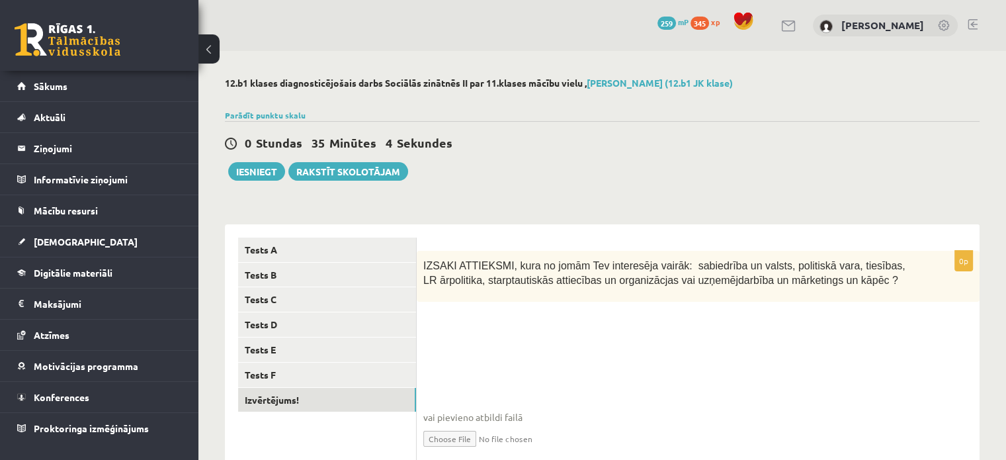
click at [749, 333] on fieldset "vai pievieno atbildi failā Iesniegtā atbilde" at bounding box center [698, 396] width 550 height 136
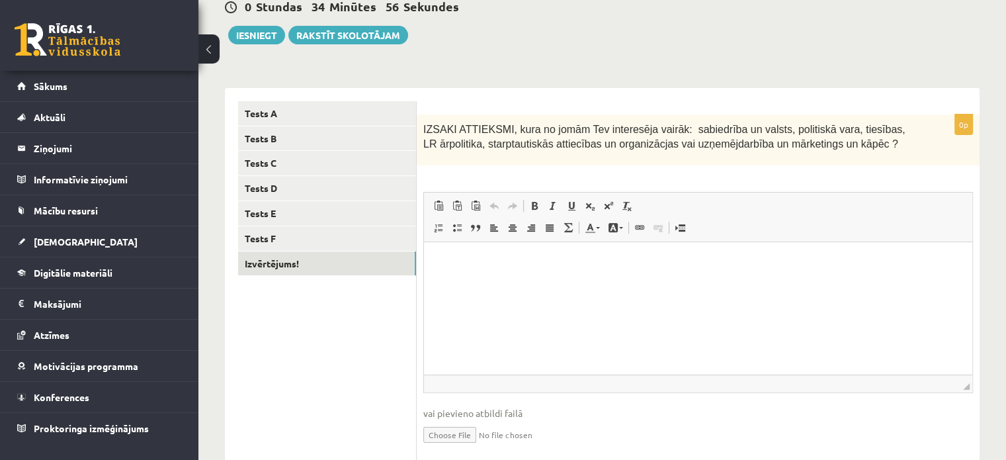
scroll to position [135, 0]
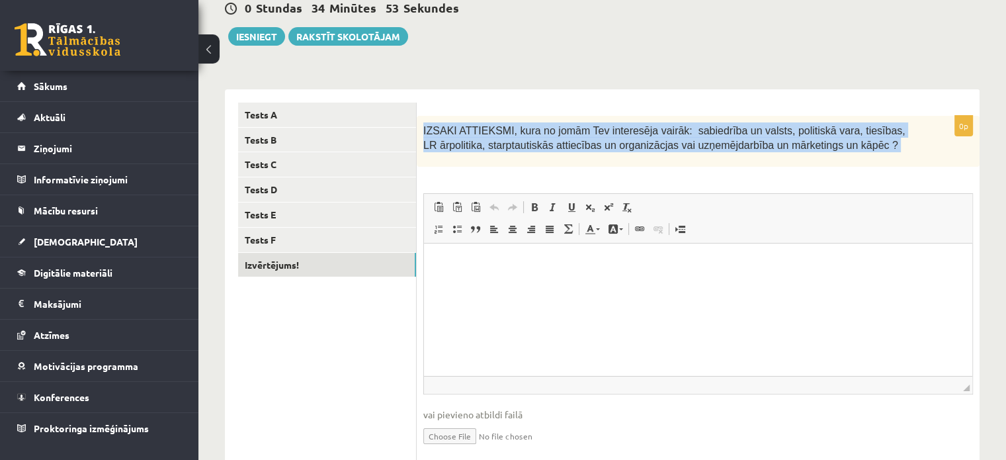
drag, startPoint x: 421, startPoint y: 126, endPoint x: 808, endPoint y: 169, distance: 390.0
click at [808, 169] on div "0p IZSAKI ATTIEKSMI, kura no jomām Tev interesēja vairāk: sabiedrība un valsts,…" at bounding box center [698, 292] width 563 height 353
copy div "IZSAKI ATTIEKSMI, kura no jomām Tev interesēja vairāk: sabiedrība un valsts, po…"
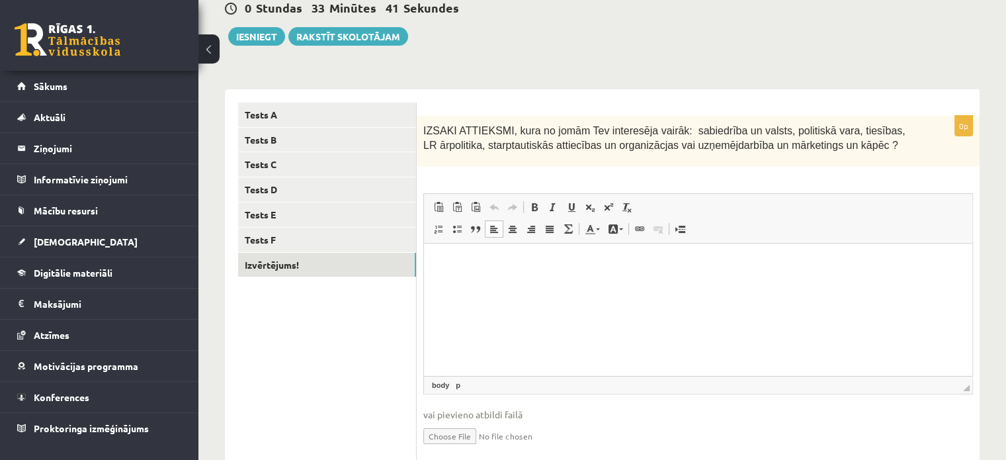
click at [573, 261] on p "Визуальный текстовый редактор, wiswyg-editor-user-answer-47433802967400" at bounding box center [698, 264] width 522 height 14
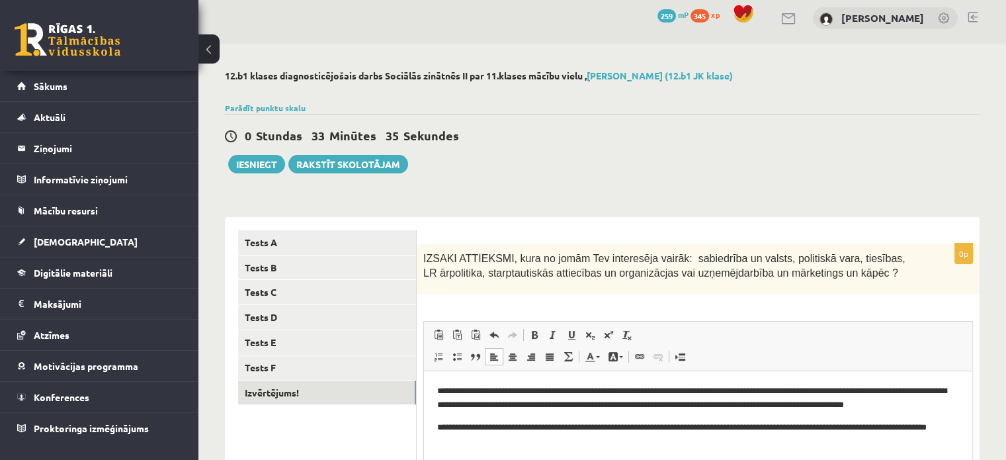
scroll to position [7, 0]
click at [265, 163] on button "Iesniegt" at bounding box center [256, 164] width 57 height 19
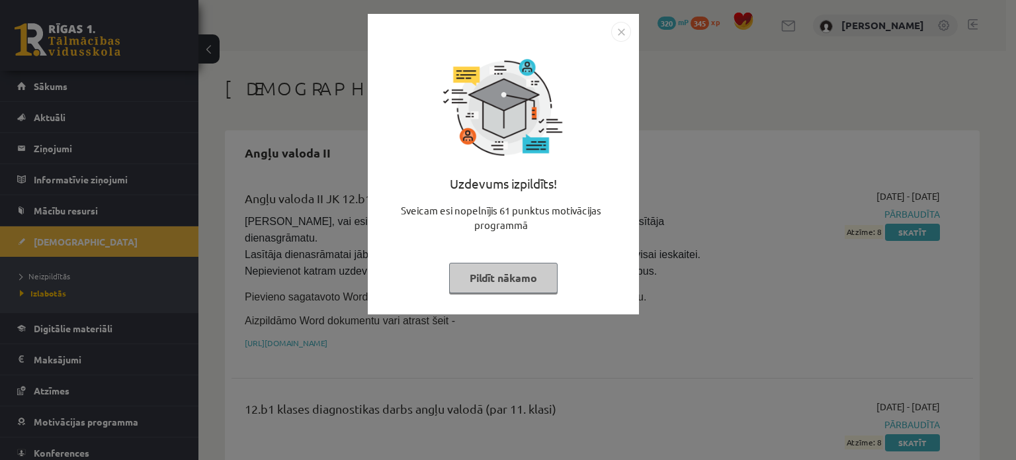
click at [614, 29] on img "Close" at bounding box center [621, 32] width 20 height 20
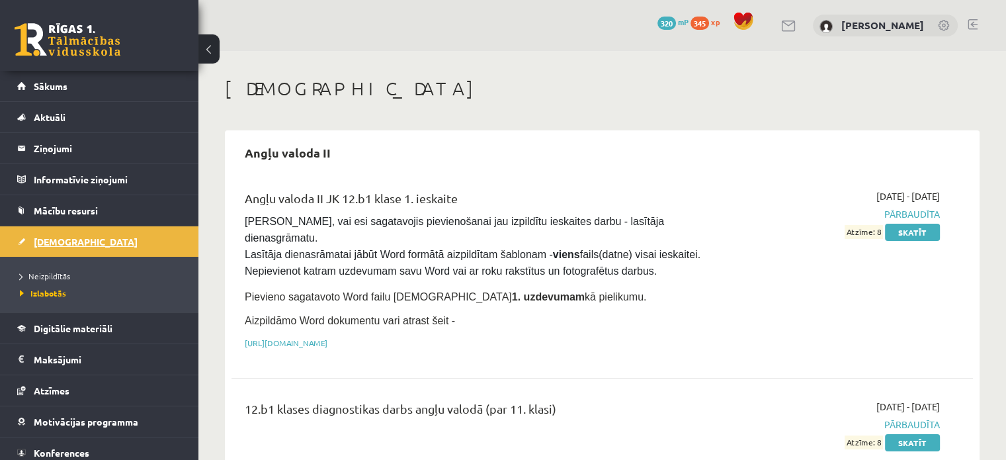
click at [140, 239] on link "[DEMOGRAPHIC_DATA]" at bounding box center [99, 241] width 165 height 30
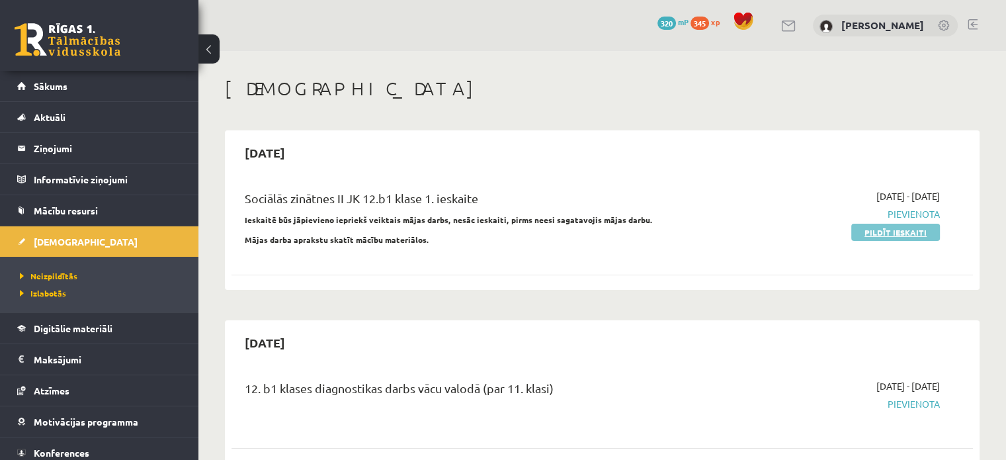
click at [891, 231] on link "Pildīt ieskaiti" at bounding box center [895, 232] width 89 height 17
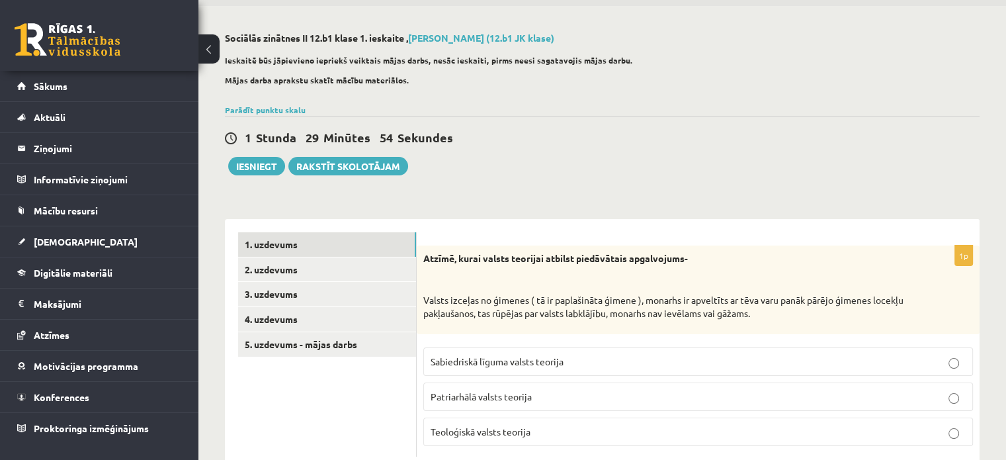
scroll to position [81, 0]
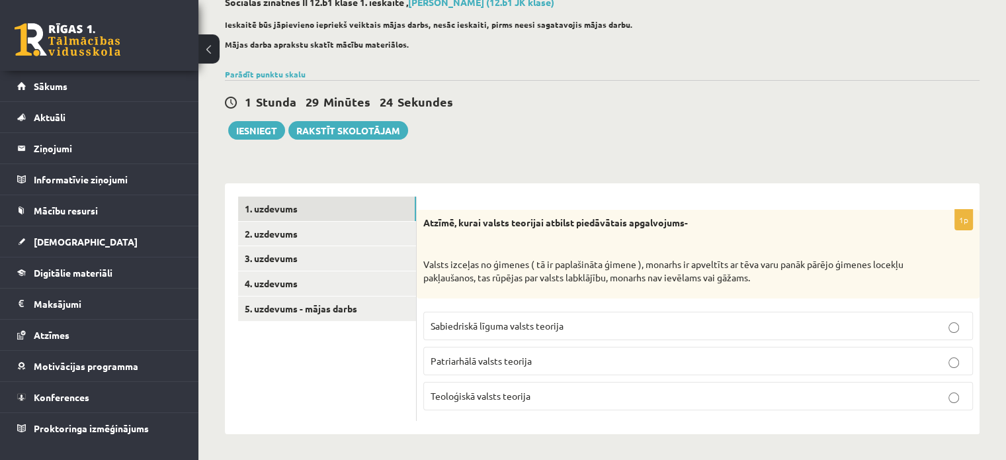
click at [843, 367] on label "Patriarhālā valsts teorija" at bounding box center [698, 361] width 550 height 28
click at [368, 222] on link "2. uzdevums" at bounding box center [327, 234] width 178 height 24
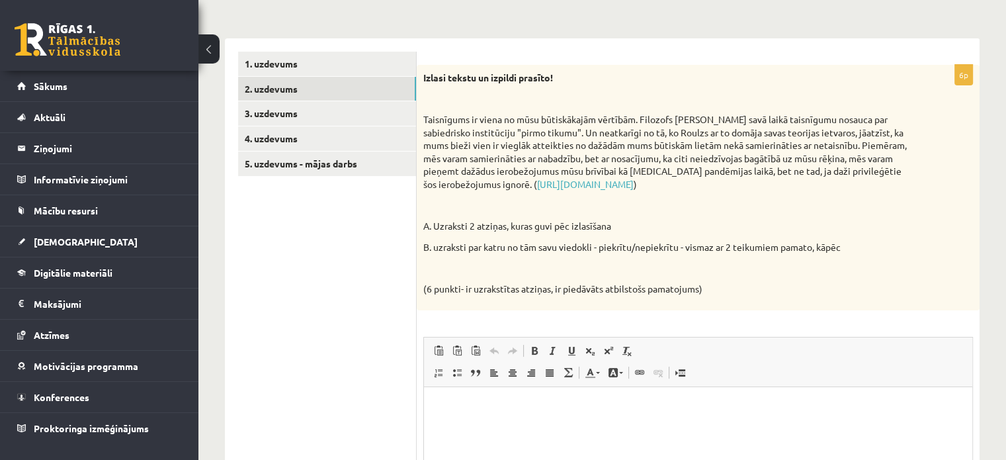
scroll to position [417, 0]
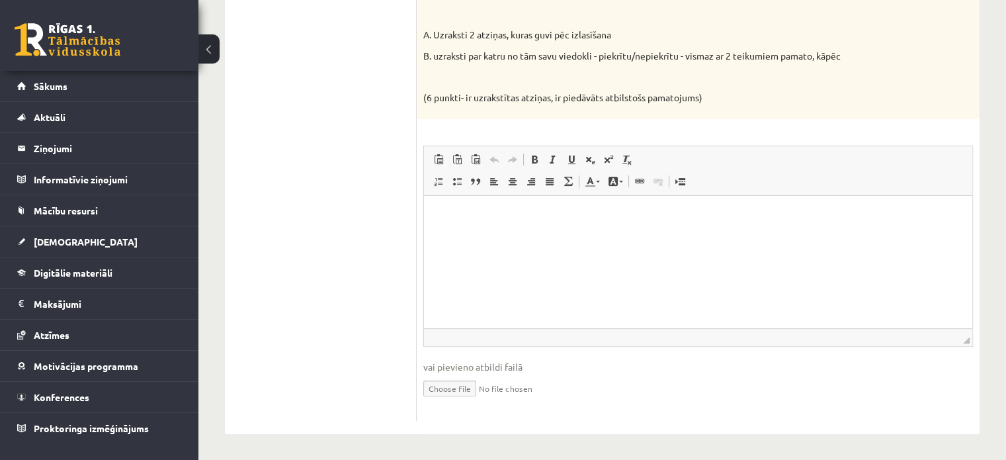
click at [572, 232] on html at bounding box center [698, 215] width 548 height 40
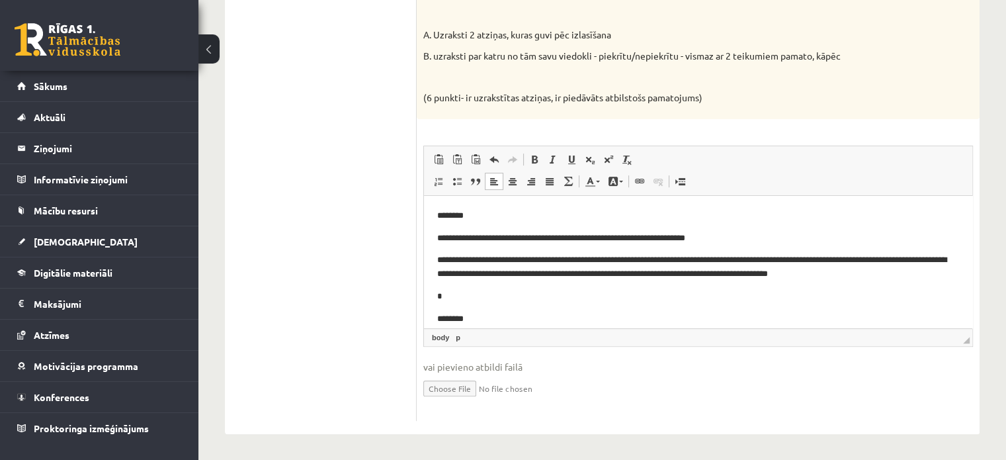
scroll to position [54, 0]
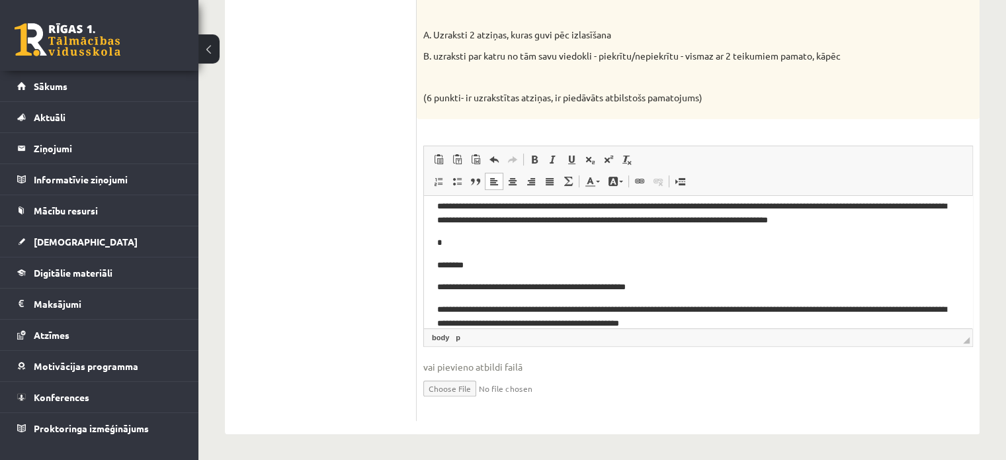
click at [524, 249] on body "**********" at bounding box center [698, 242] width 522 height 175
click at [511, 226] on p "**********" at bounding box center [693, 213] width 512 height 28
click at [435, 262] on html "**********" at bounding box center [698, 242] width 548 height 201
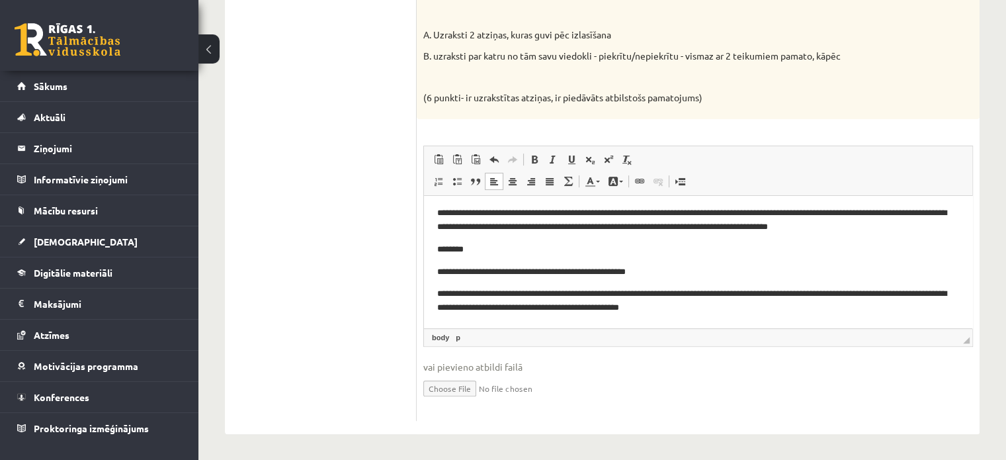
scroll to position [0, 0]
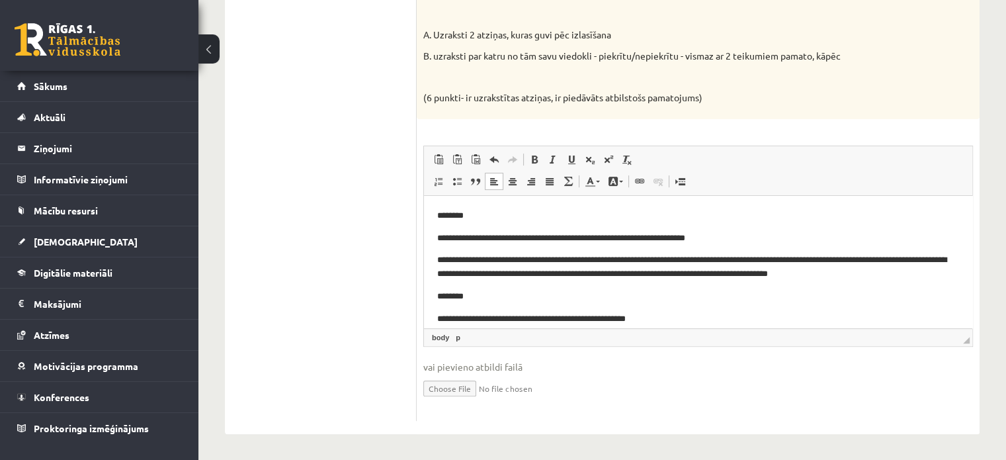
drag, startPoint x: 968, startPoint y: 301, endPoint x: 1397, endPoint y: 437, distance: 450.4
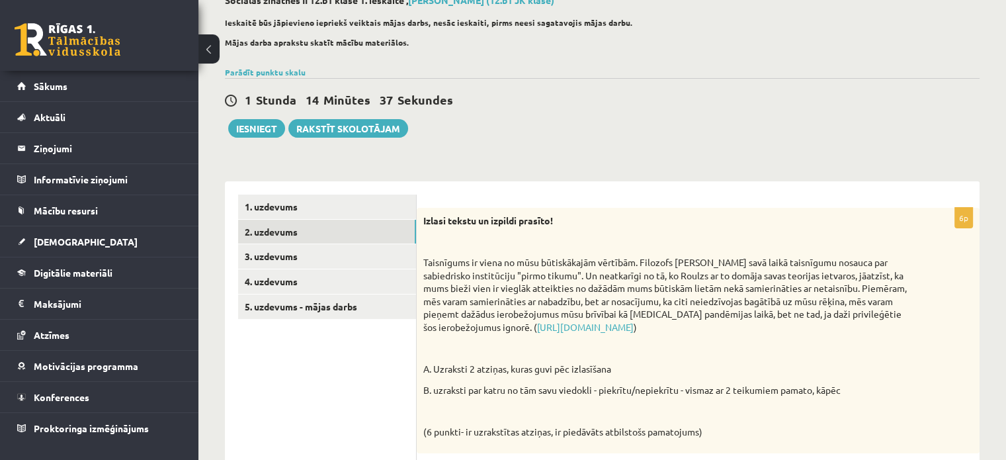
scroll to position [63, 0]
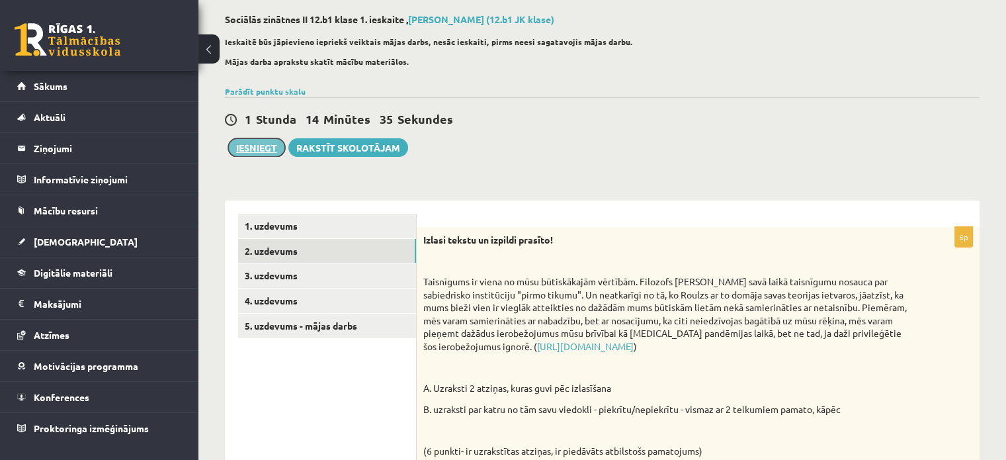
click at [263, 142] on button "Iesniegt" at bounding box center [256, 147] width 57 height 19
click at [361, 267] on link "3. uzdevums" at bounding box center [327, 275] width 178 height 24
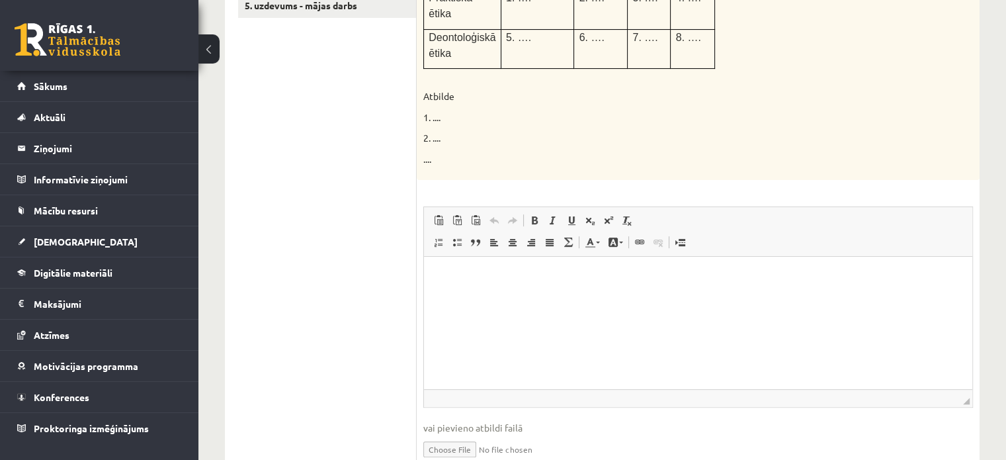
scroll to position [413, 0]
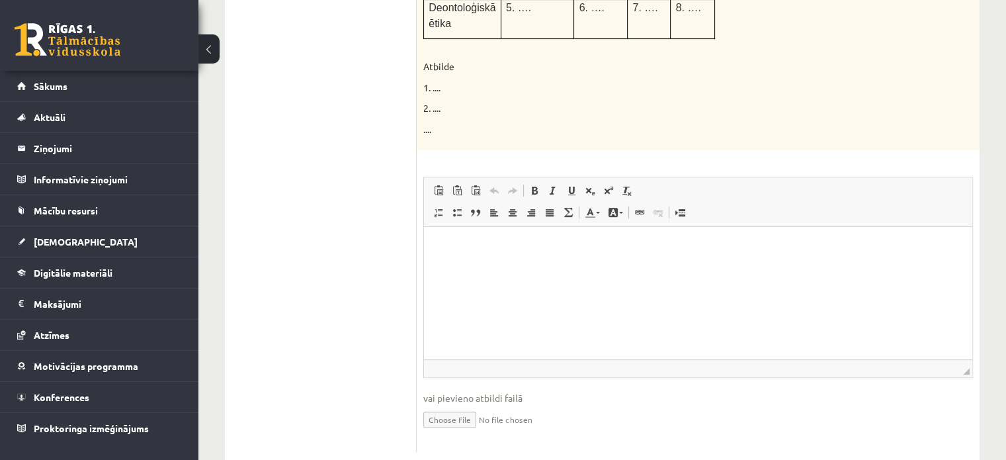
click at [526, 267] on html at bounding box center [698, 247] width 548 height 40
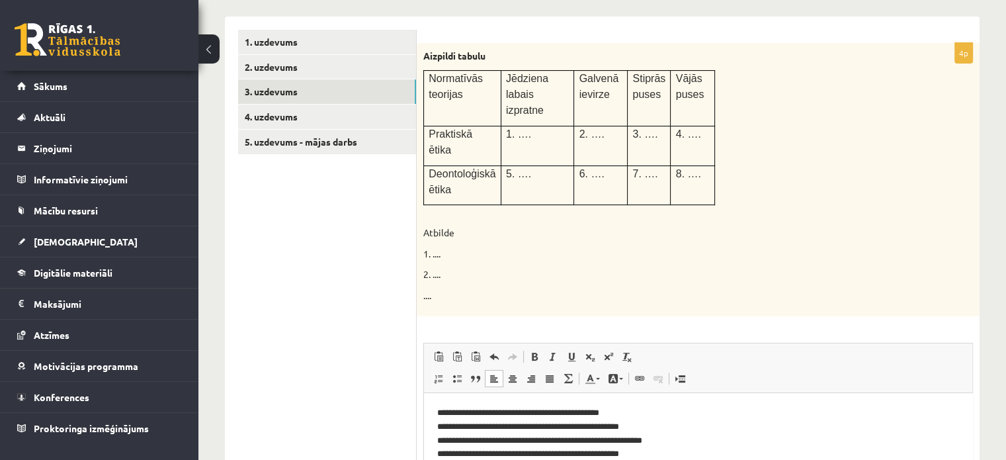
scroll to position [237, 0]
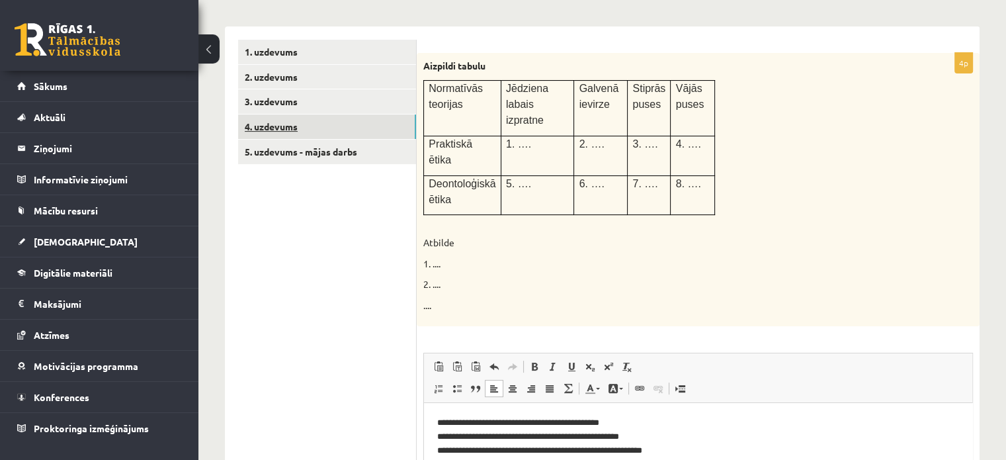
click at [410, 124] on link "4. uzdevums" at bounding box center [327, 126] width 178 height 24
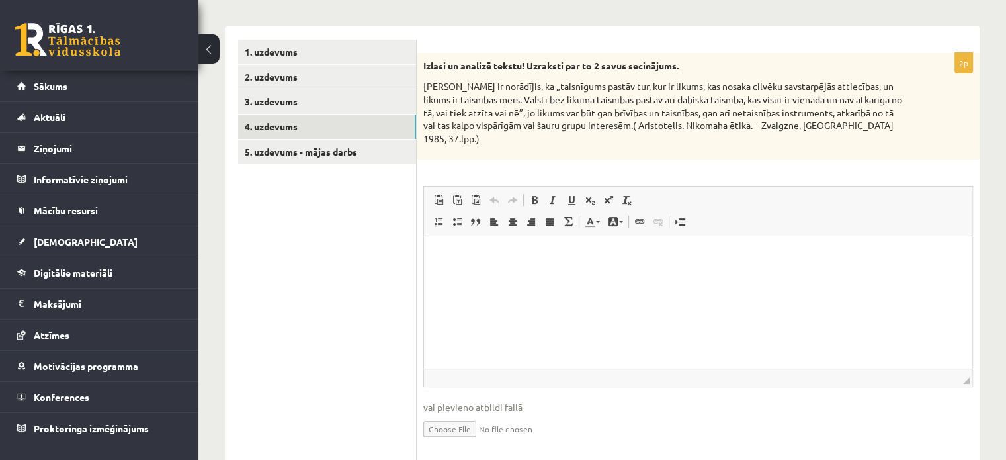
scroll to position [0, 0]
click at [368, 155] on link "5. uzdevums - mājas darbs" at bounding box center [327, 152] width 178 height 24
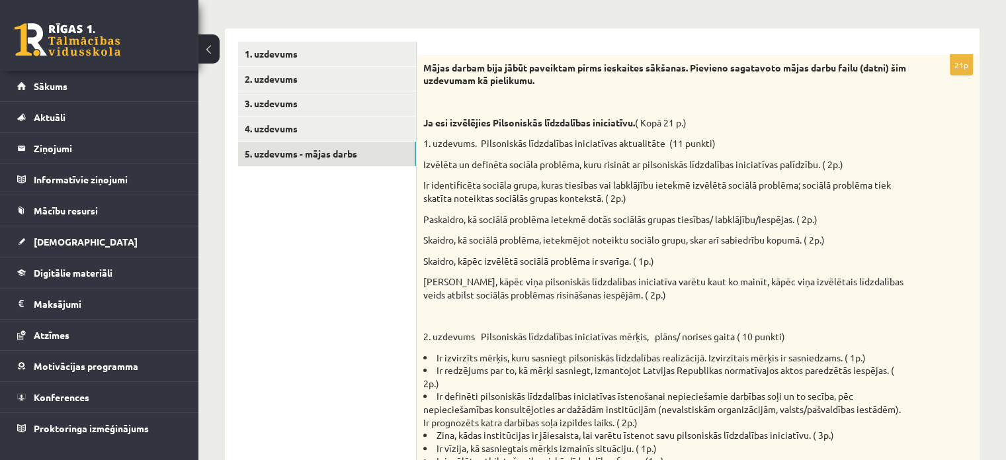
scroll to position [216, 0]
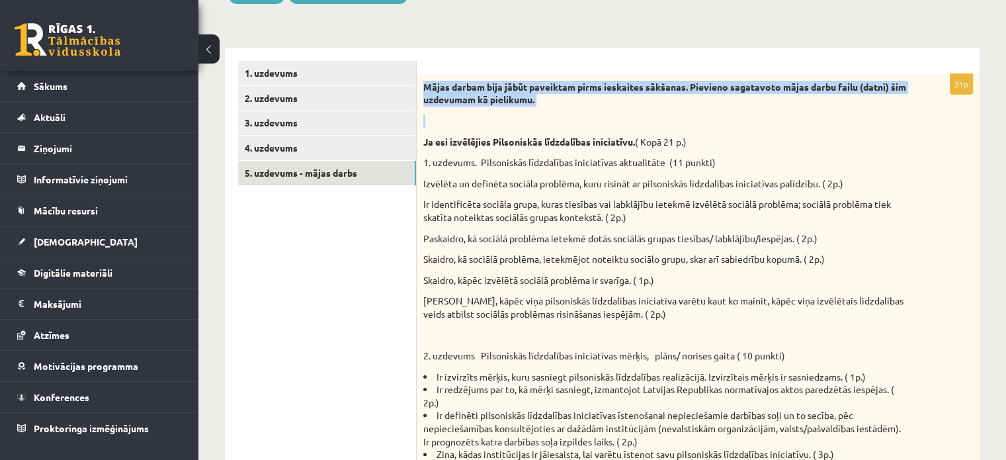
drag, startPoint x: 421, startPoint y: 86, endPoint x: 541, endPoint y: 113, distance: 123.4
copy div "Mājas darbam bija jābūt paveiktam pirms ieskaites sākšanas. Pievieno sagatavoto…"
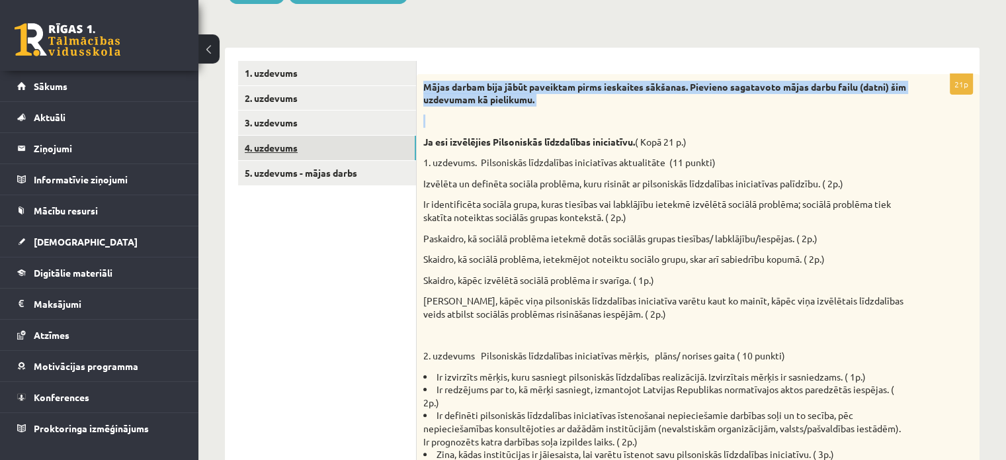
click at [377, 147] on link "4. uzdevums" at bounding box center [327, 148] width 178 height 24
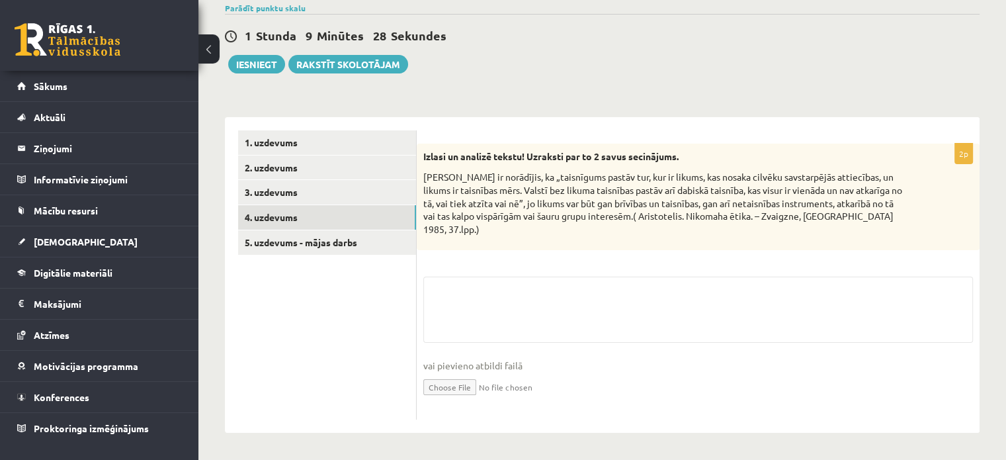
scroll to position [134, 0]
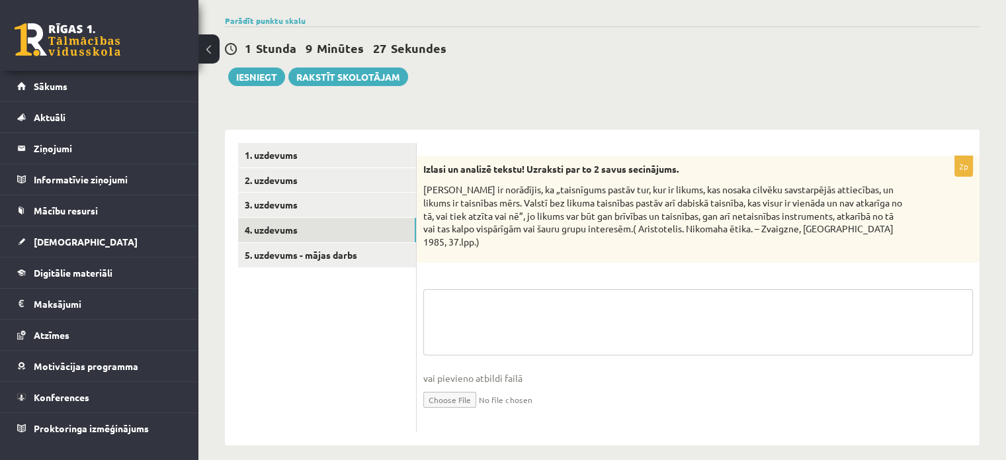
click at [560, 292] on textarea at bounding box center [698, 322] width 550 height 66
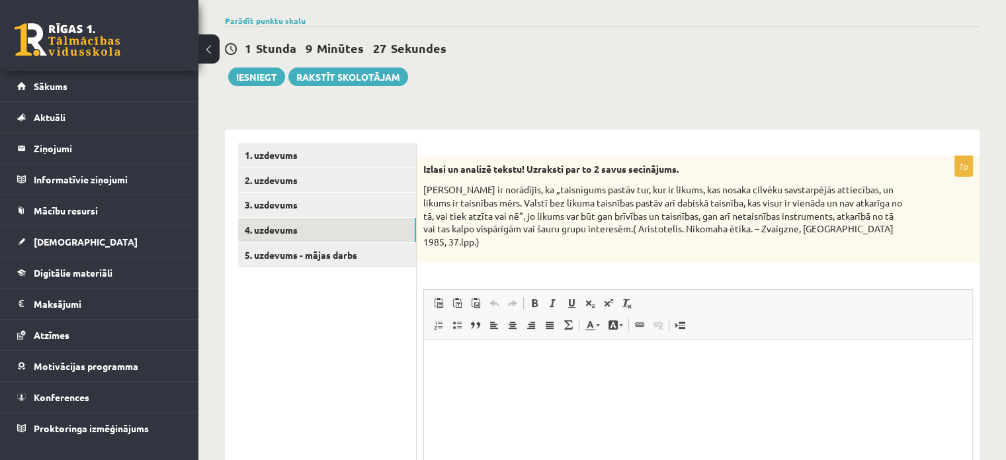
scroll to position [0, 0]
click at [592, 352] on html at bounding box center [698, 359] width 548 height 40
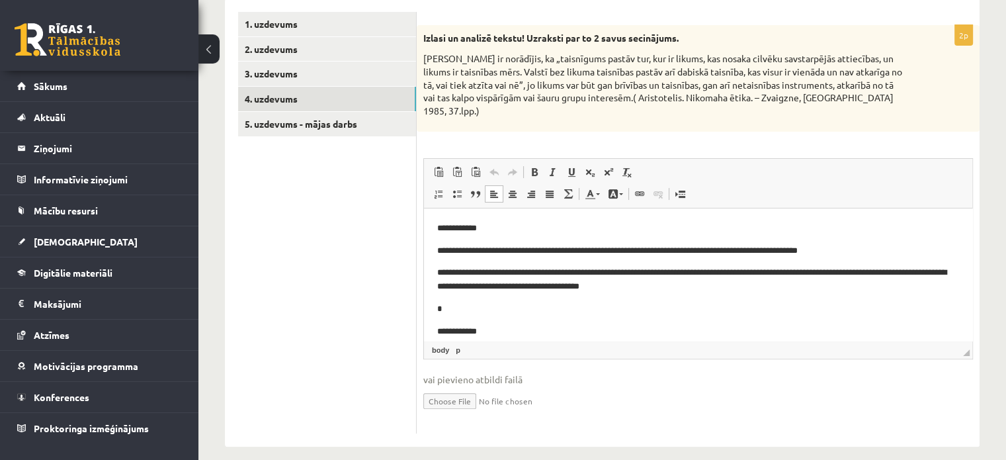
scroll to position [67, 0]
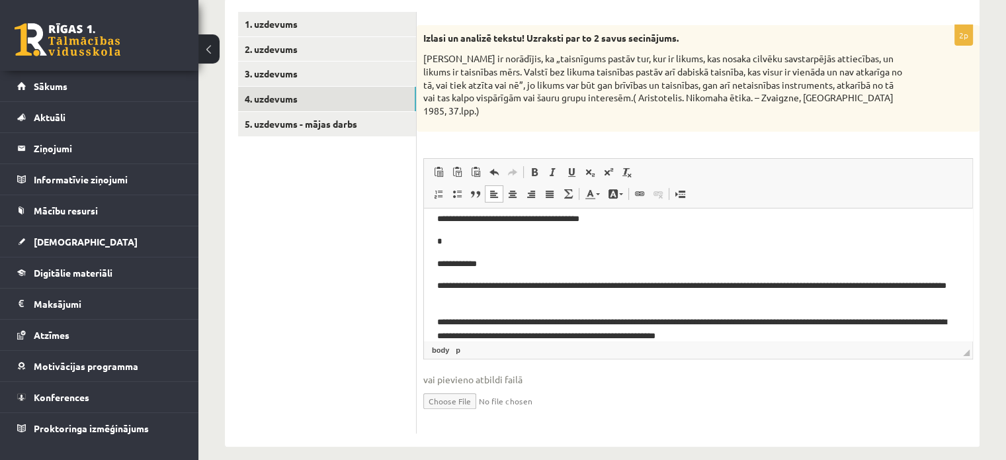
click at [437, 262] on html "**********" at bounding box center [698, 248] width 548 height 215
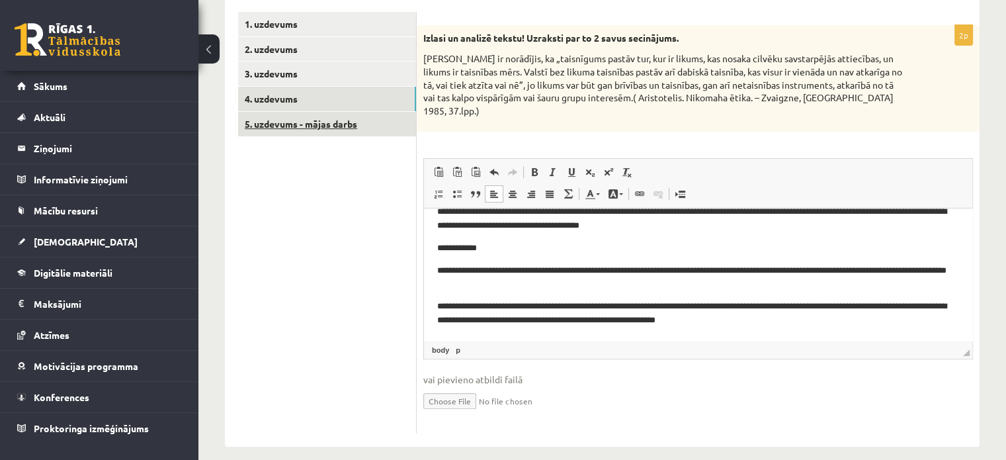
click at [345, 129] on link "5. uzdevums - mājas darbs" at bounding box center [327, 124] width 178 height 24
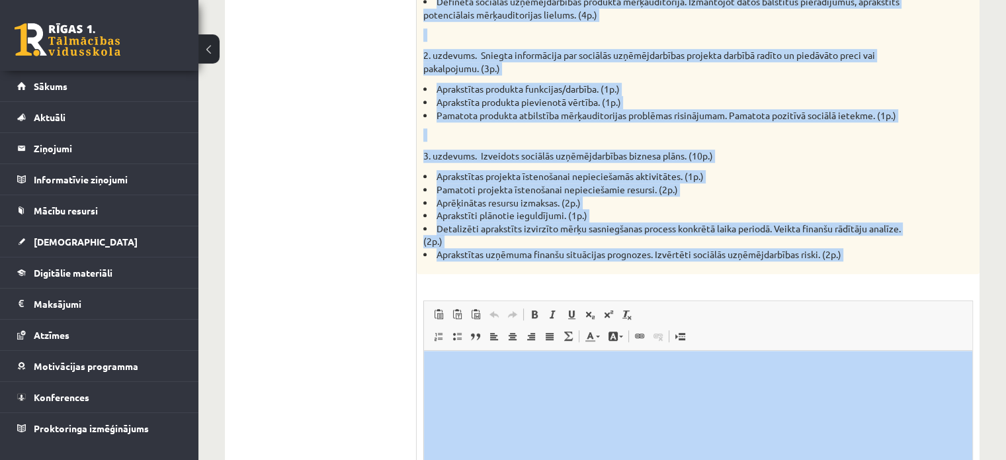
scroll to position [883, 0]
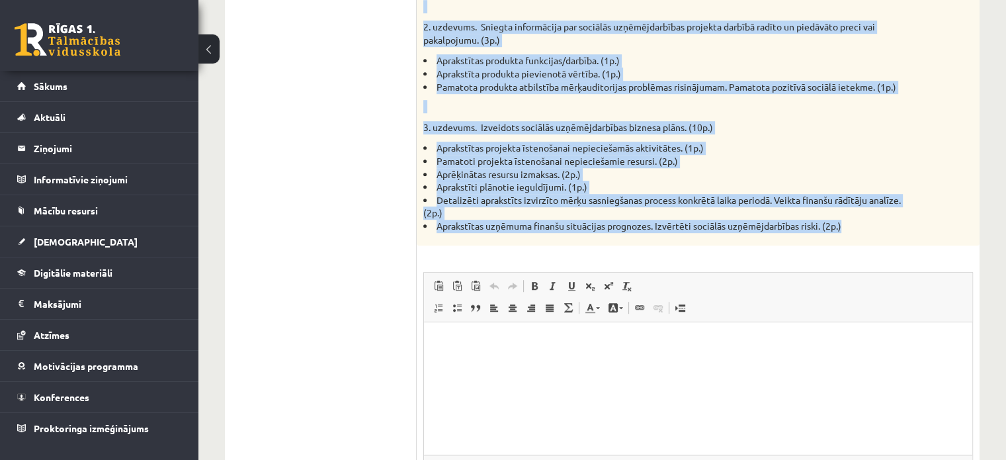
drag, startPoint x: 423, startPoint y: 37, endPoint x: 858, endPoint y: 226, distance: 473.9
copy div "Mājas darbam bija jābūt paveiktam pirms ieskaites sākšanas. Pievieno sagatavoto…"
click at [835, 182] on li "Aprakstīti plānotie ieguldījumi. (1p.)" at bounding box center [664, 187] width 483 height 13
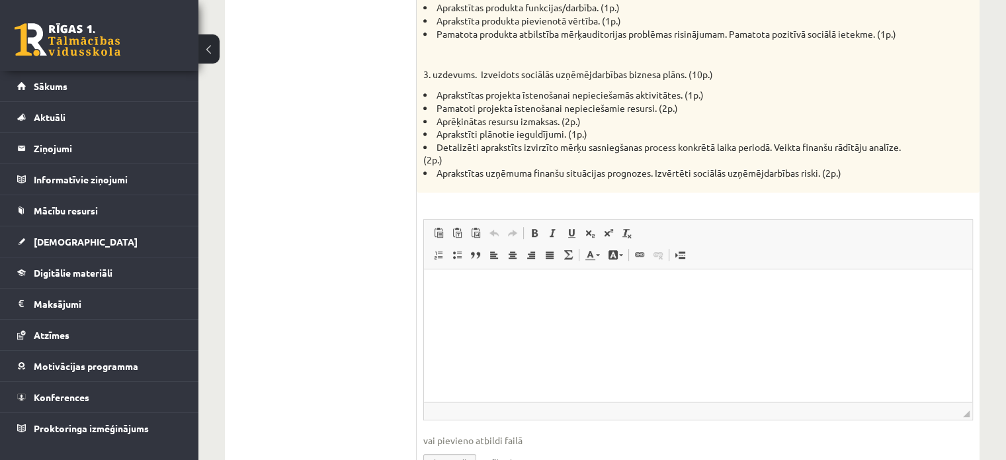
scroll to position [1010, 0]
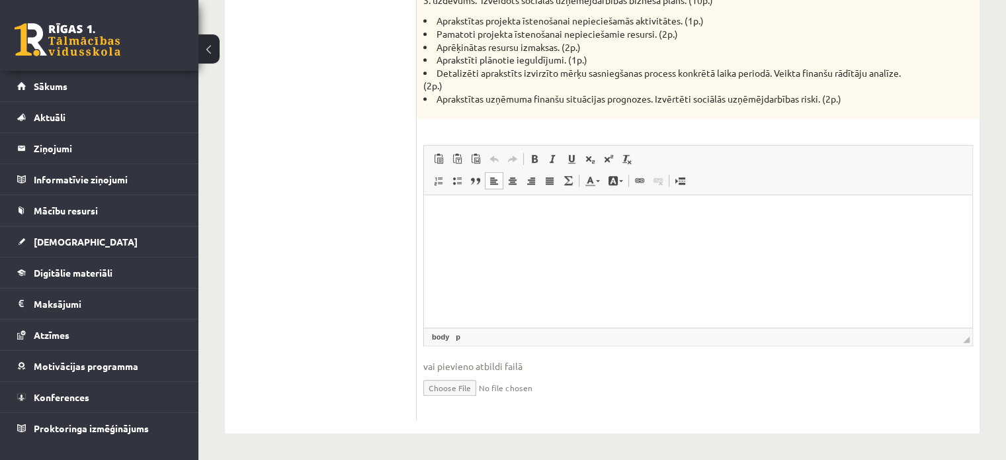
click at [638, 211] on p "Визуальный текстовый редактор, wiswyg-editor-user-answer-47433777023440" at bounding box center [698, 215] width 522 height 14
click at [484, 388] on input "file" at bounding box center [698, 386] width 550 height 27
type input "**********"
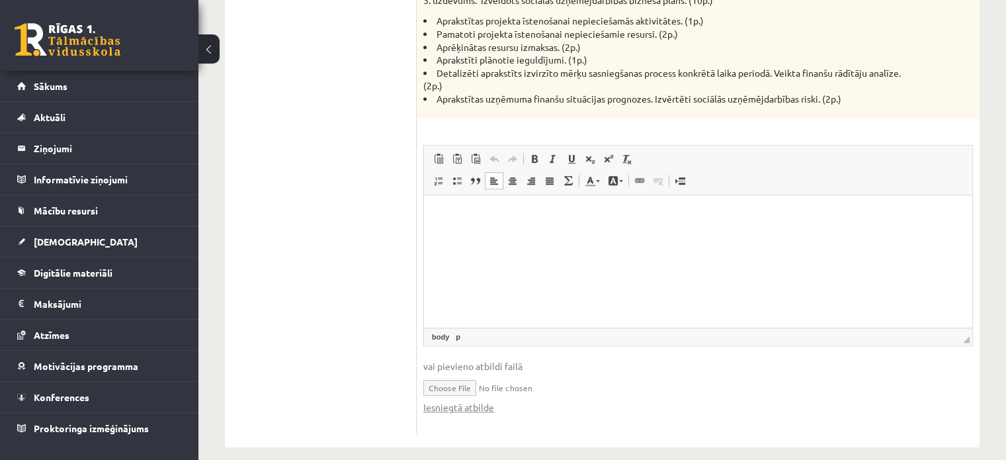
click at [507, 386] on input "file" at bounding box center [698, 386] width 550 height 27
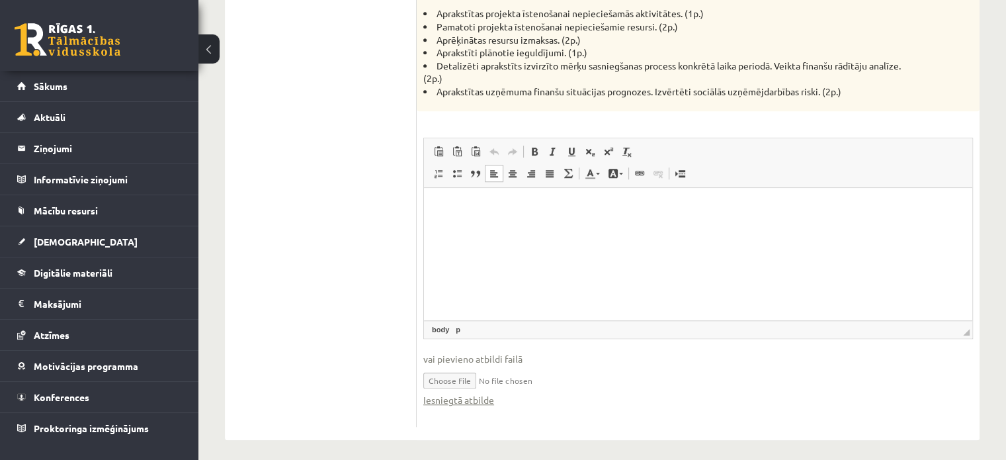
scroll to position [1024, 0]
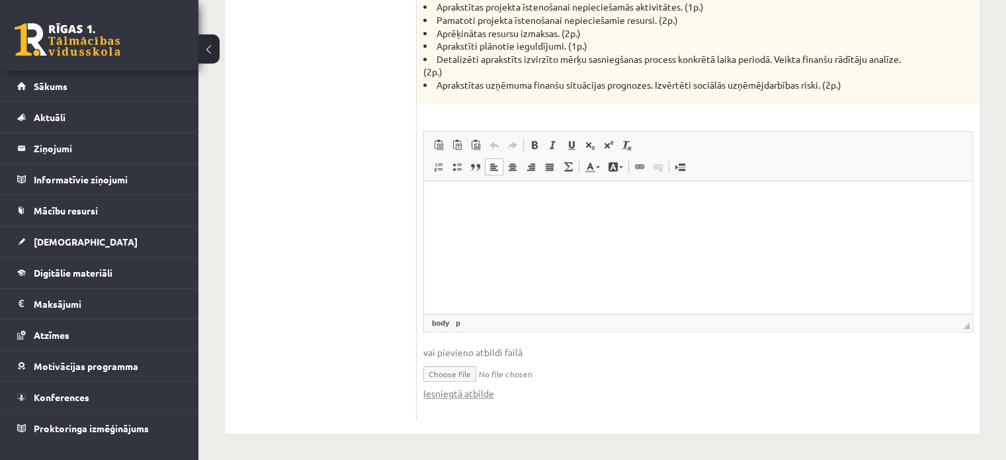
click at [476, 371] on input "file" at bounding box center [698, 372] width 550 height 27
type input "**********"
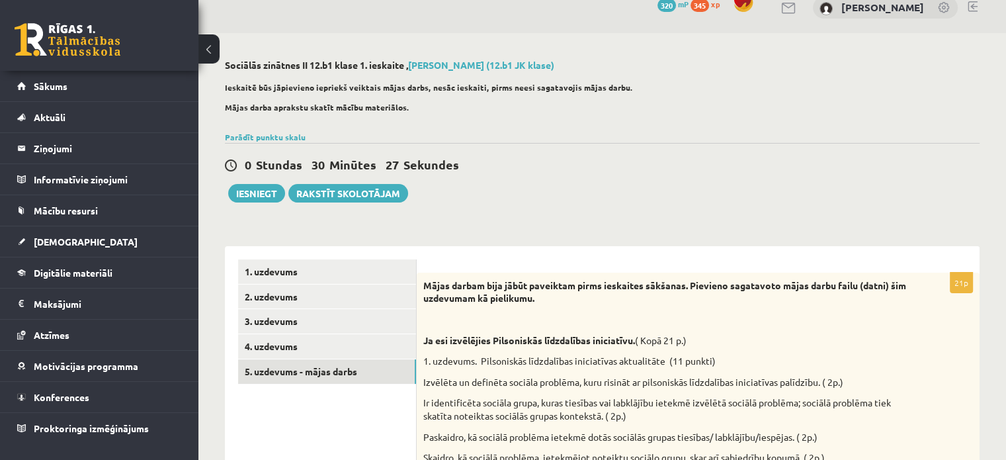
scroll to position [0, 0]
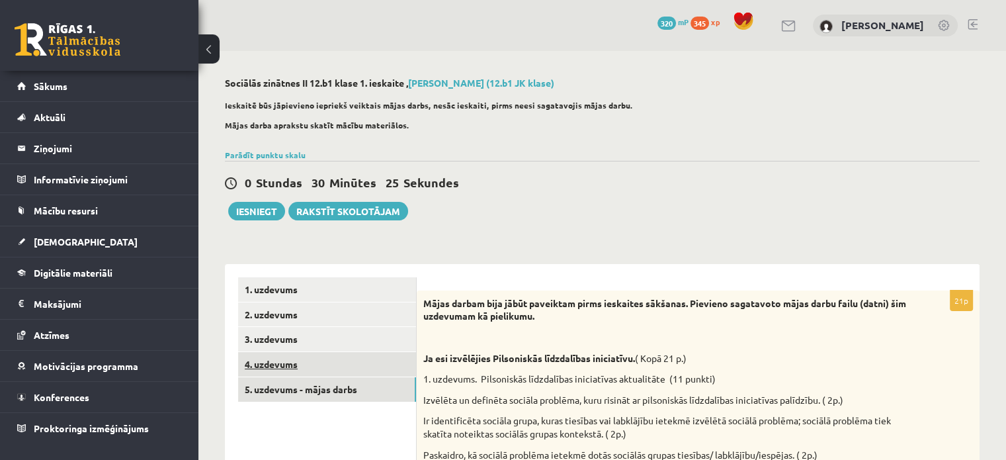
click at [320, 360] on link "4. uzdevums" at bounding box center [327, 364] width 178 height 24
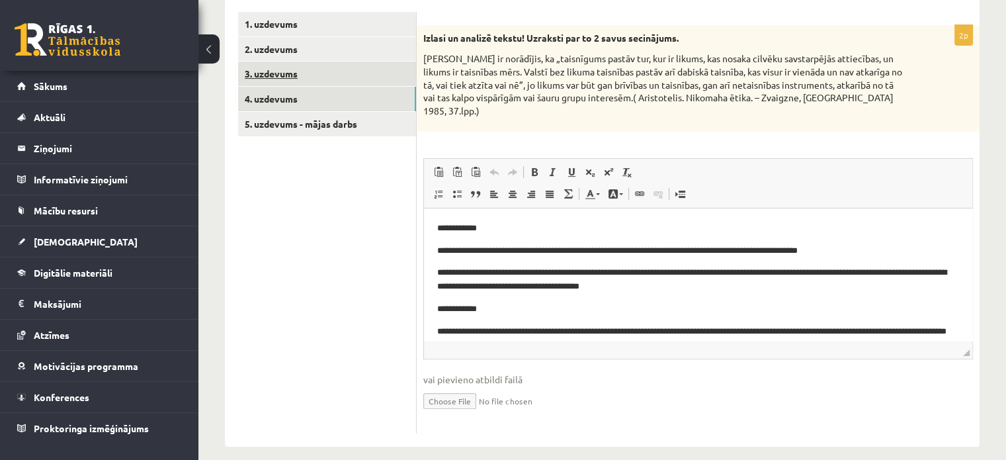
scroll to position [177, 0]
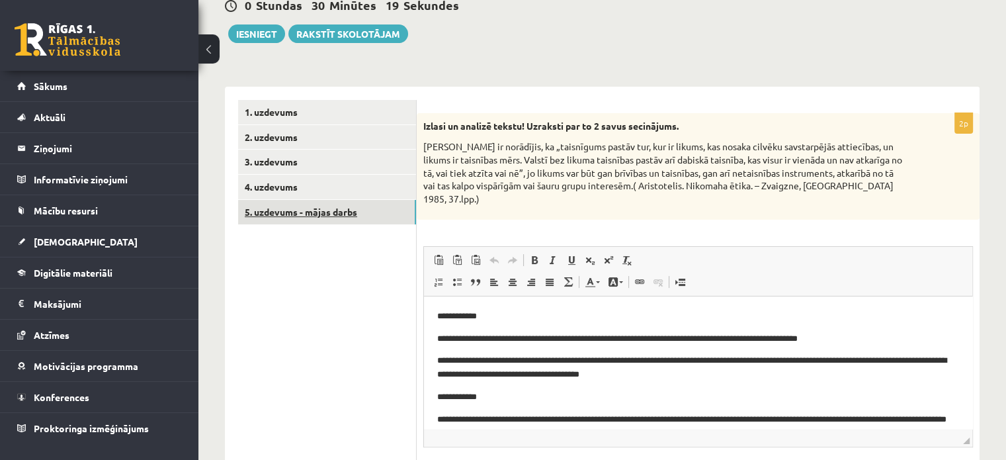
click at [360, 210] on link "5. uzdevums - mājas darbs" at bounding box center [327, 212] width 178 height 24
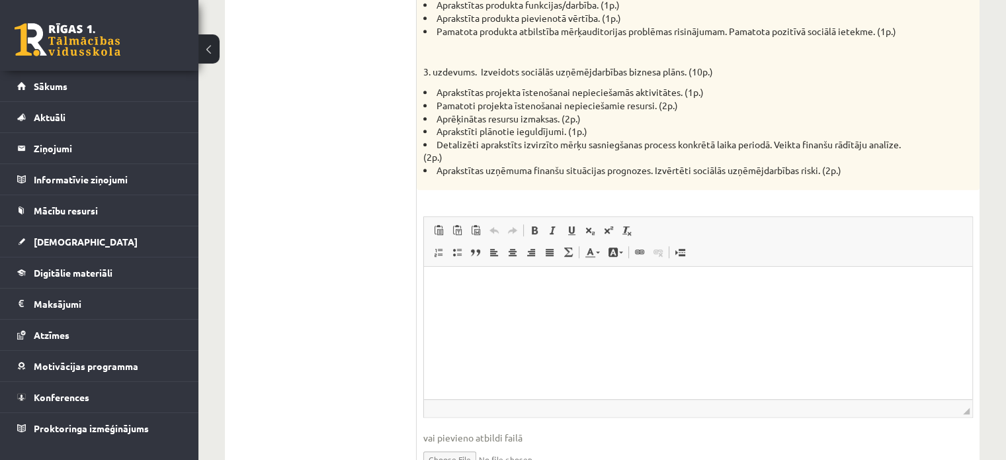
scroll to position [1024, 0]
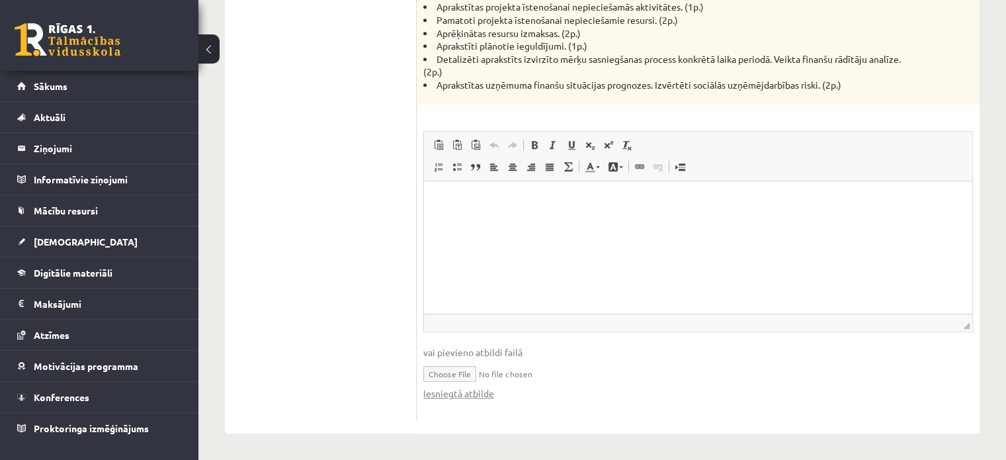
click at [468, 372] on input "file" at bounding box center [698, 372] width 550 height 27
type input "**********"
click at [639, 166] on span at bounding box center [639, 166] width 11 height 11
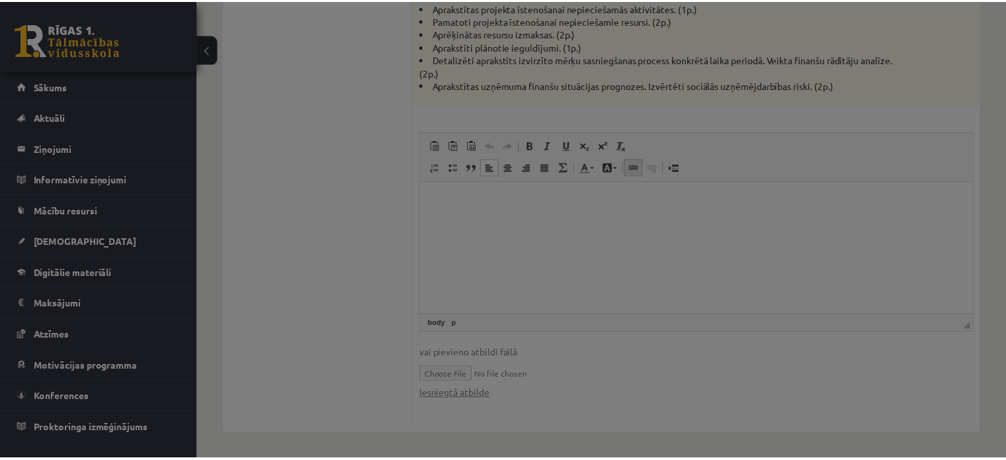
scroll to position [0, 0]
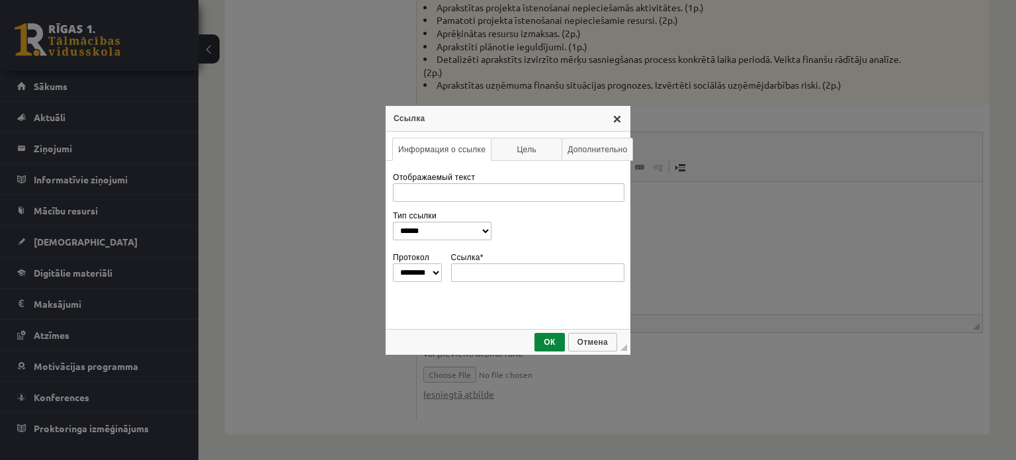
click at [618, 115] on link "X" at bounding box center [617, 118] width 11 height 11
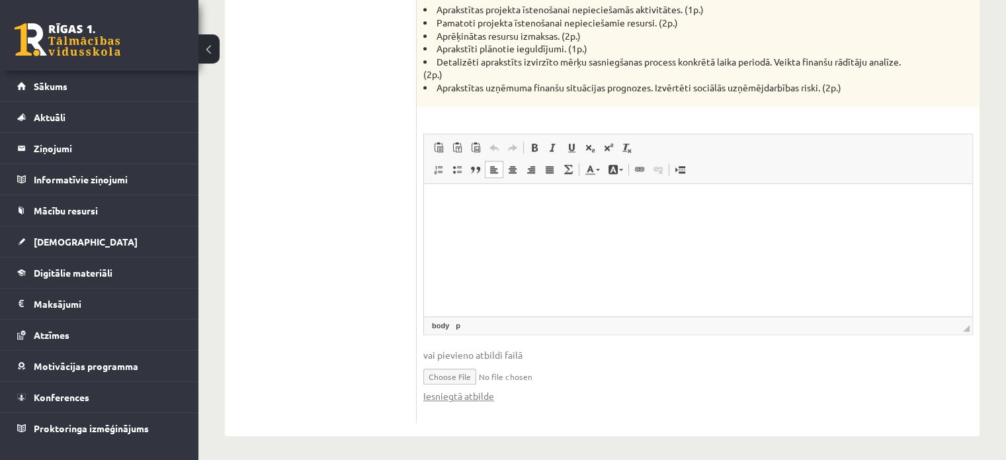
scroll to position [1024, 0]
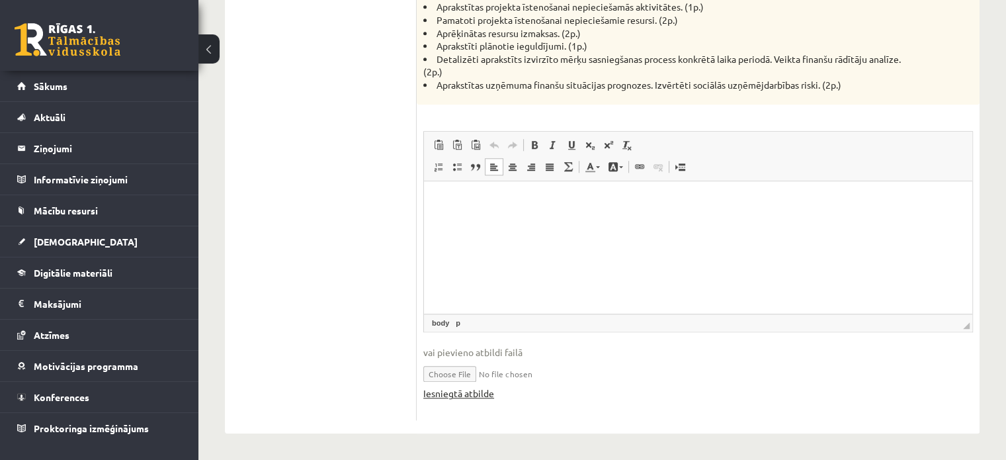
click at [481, 396] on link "Iesniegtā atbilde" at bounding box center [458, 393] width 71 height 14
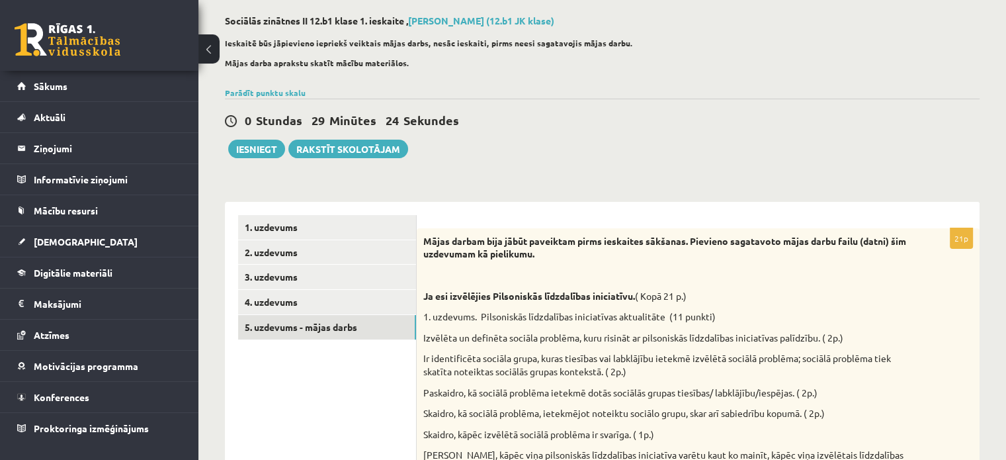
scroll to position [0, 0]
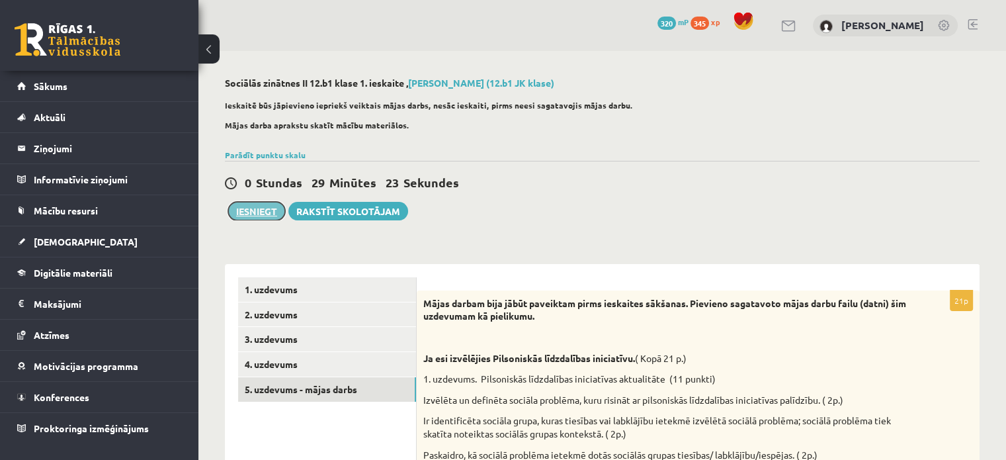
click at [249, 208] on button "Iesniegt" at bounding box center [256, 211] width 57 height 19
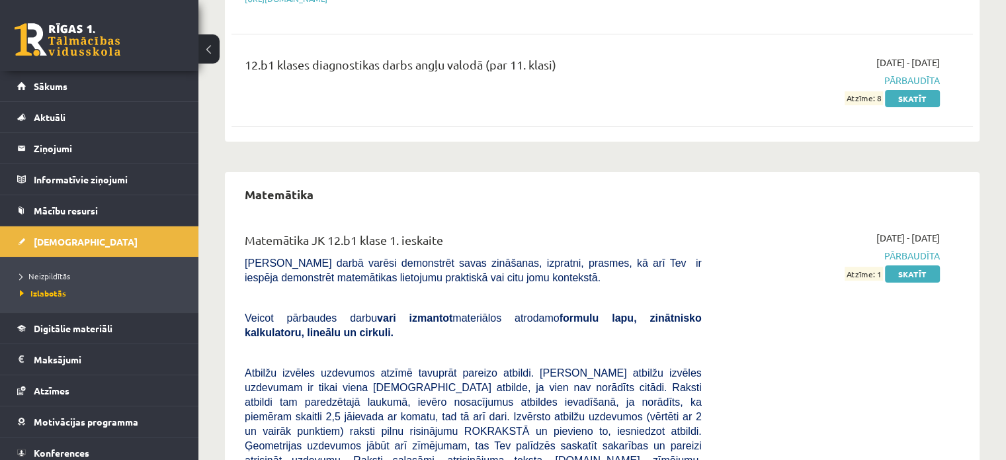
scroll to position [440, 0]
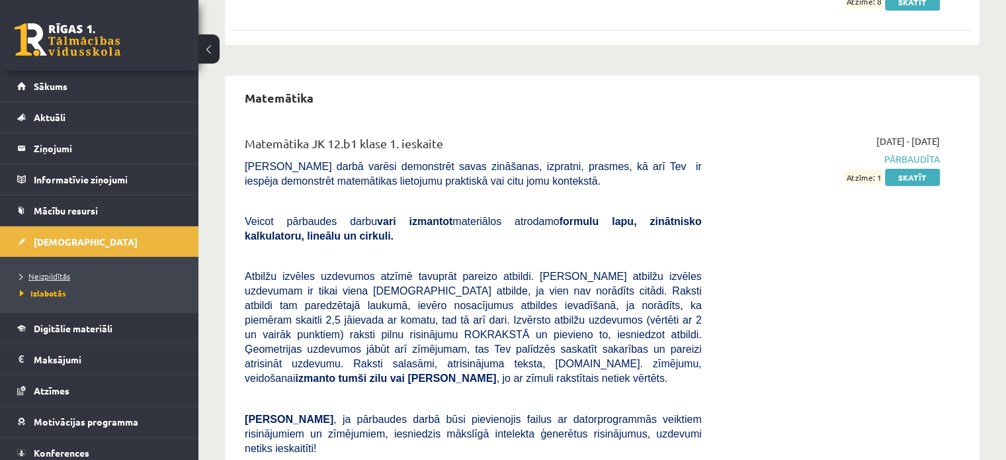
click at [63, 271] on span "Neizpildītās" at bounding box center [45, 276] width 50 height 11
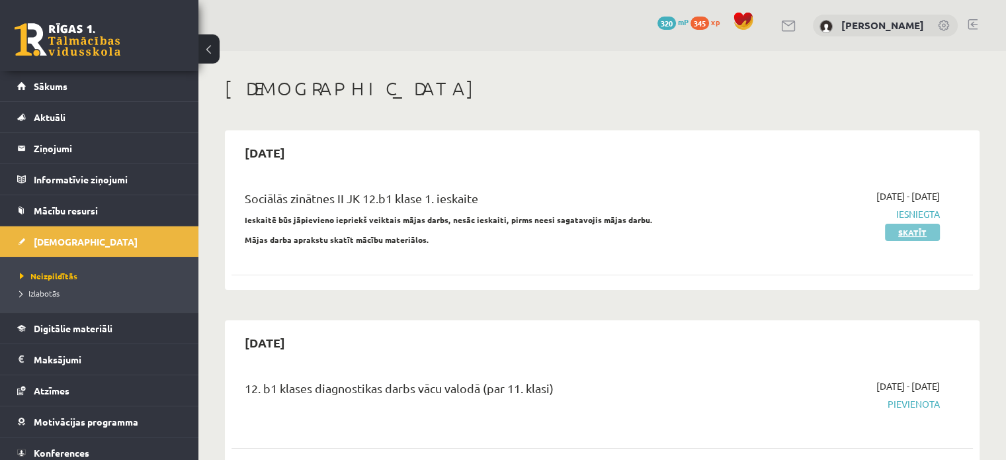
click at [906, 226] on link "Skatīt" at bounding box center [912, 232] width 55 height 17
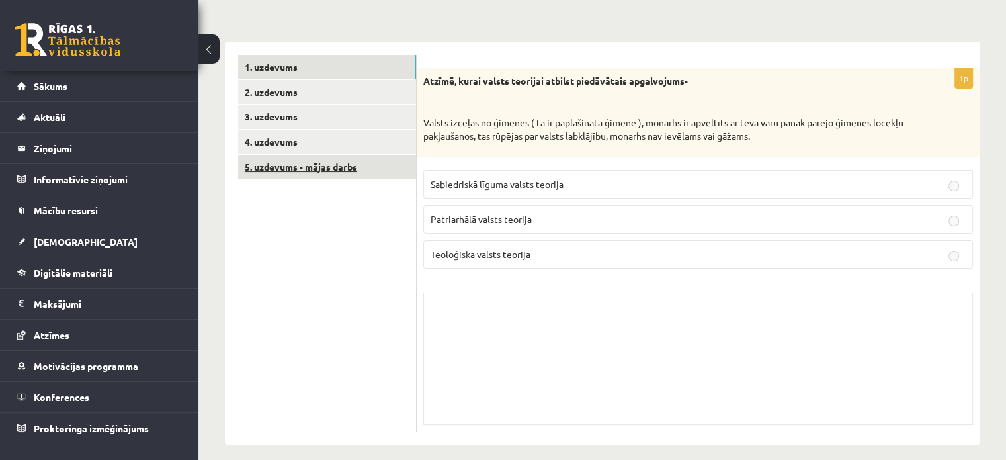
scroll to position [204, 0]
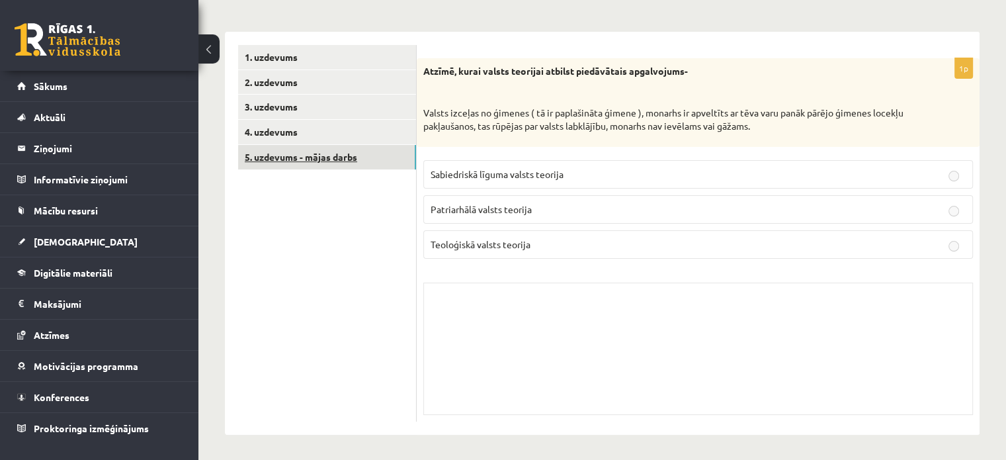
click at [339, 152] on link "5. uzdevums - mājas darbs" at bounding box center [327, 157] width 178 height 24
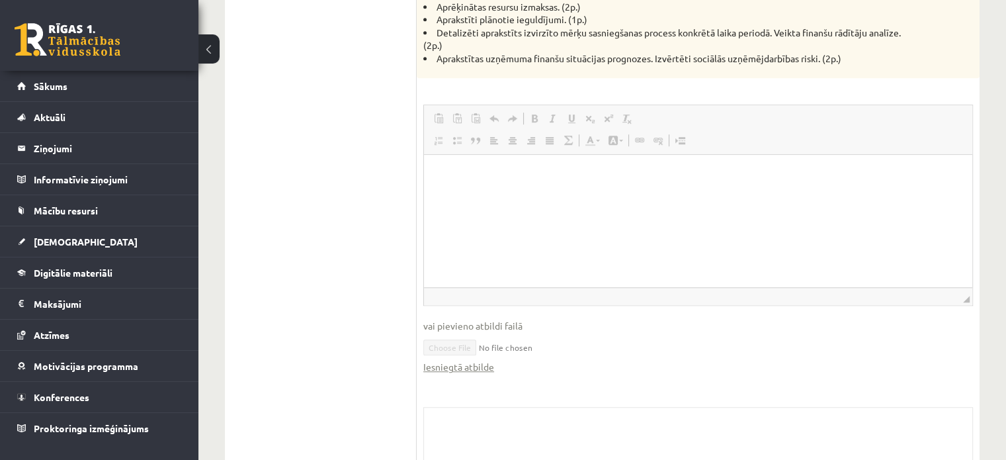
scroll to position [1060, 0]
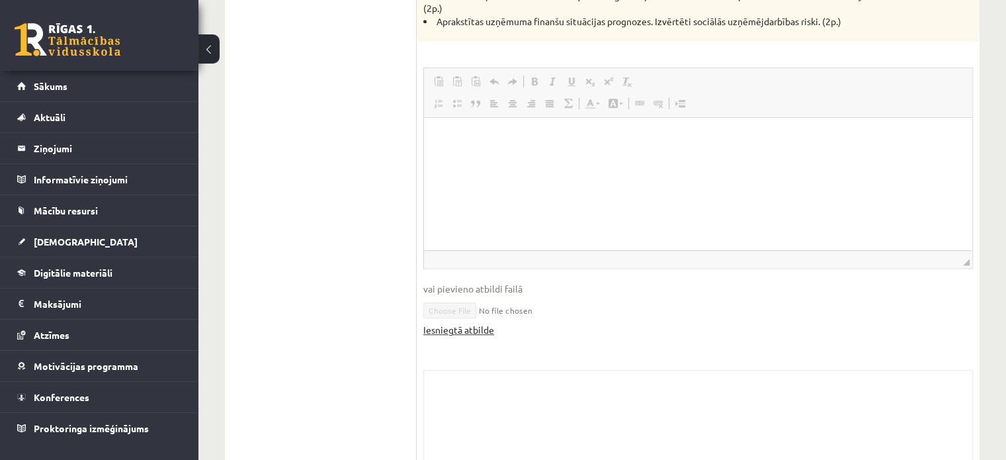
click at [460, 333] on link "Iesniegtā atbilde" at bounding box center [458, 330] width 71 height 14
click at [203, 48] on button at bounding box center [208, 48] width 21 height 29
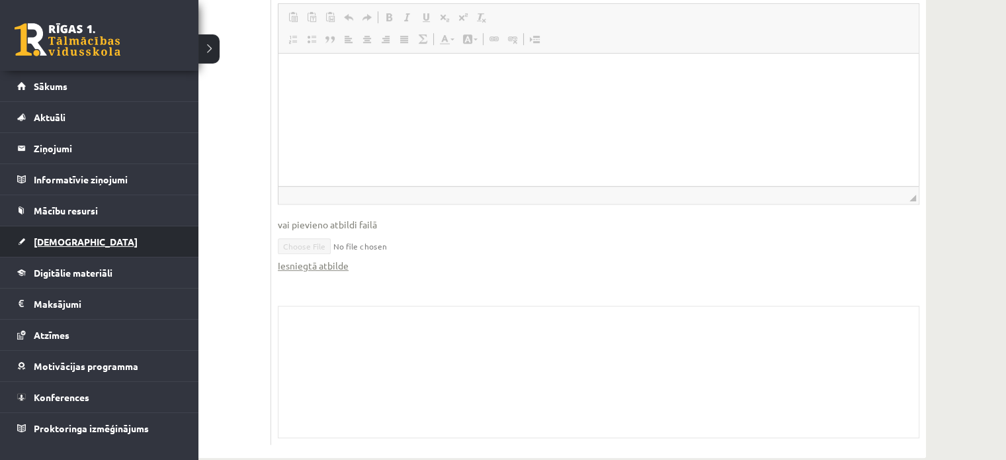
click at [62, 240] on span "[DEMOGRAPHIC_DATA]" at bounding box center [86, 241] width 104 height 12
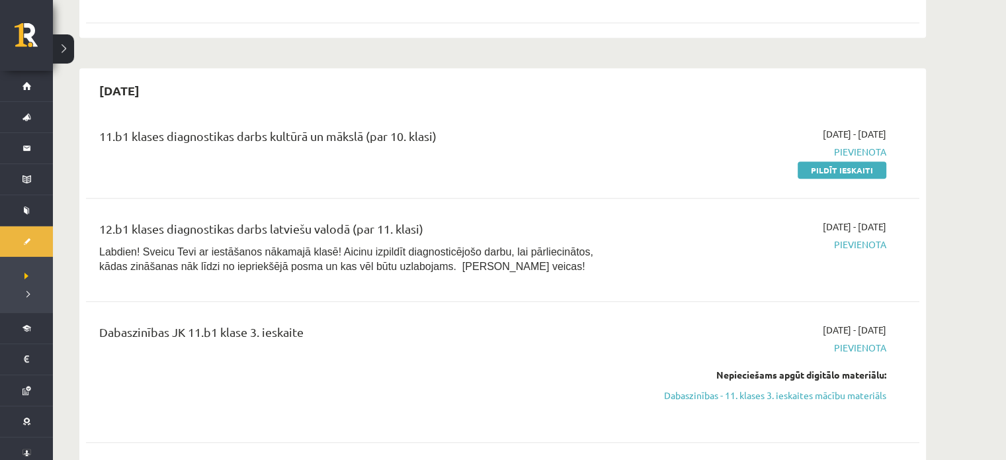
scroll to position [619, 0]
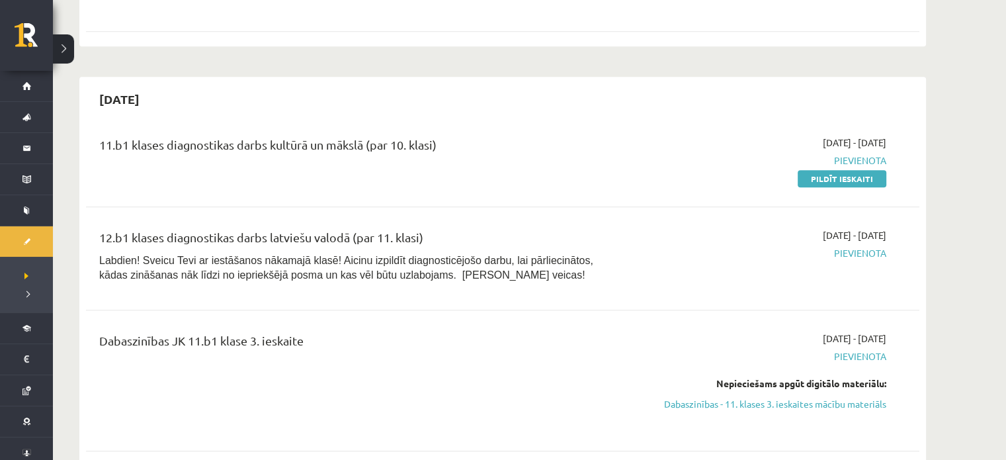
click at [65, 47] on button at bounding box center [63, 48] width 21 height 29
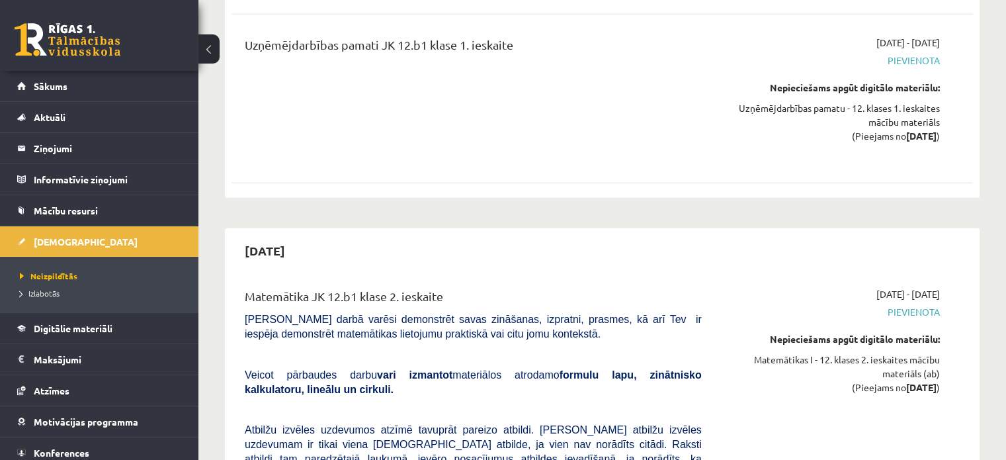
scroll to position [3175, 0]
